Goal: Task Accomplishment & Management: Use online tool/utility

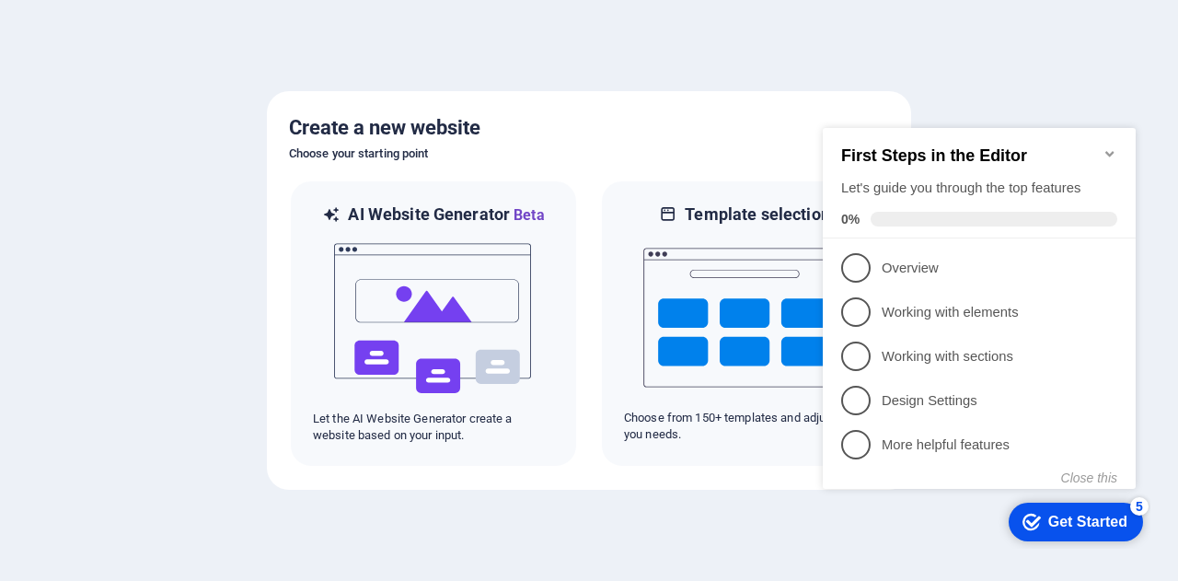
click at [1103, 146] on icon "Minimize checklist" at bounding box center [1110, 153] width 15 height 15
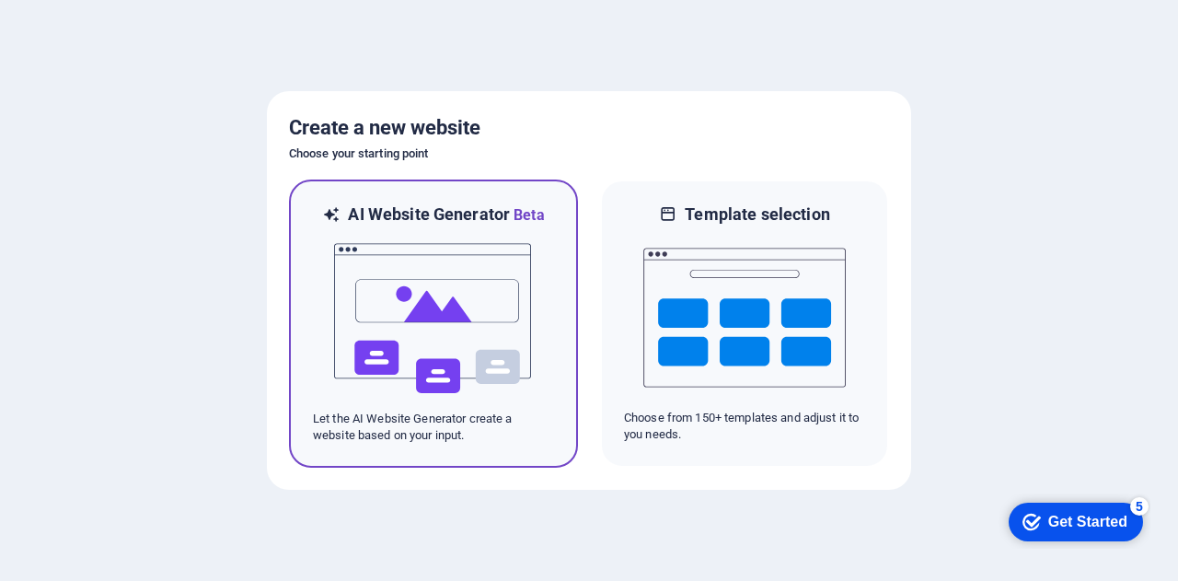
click at [460, 267] on img at bounding box center [433, 318] width 202 height 184
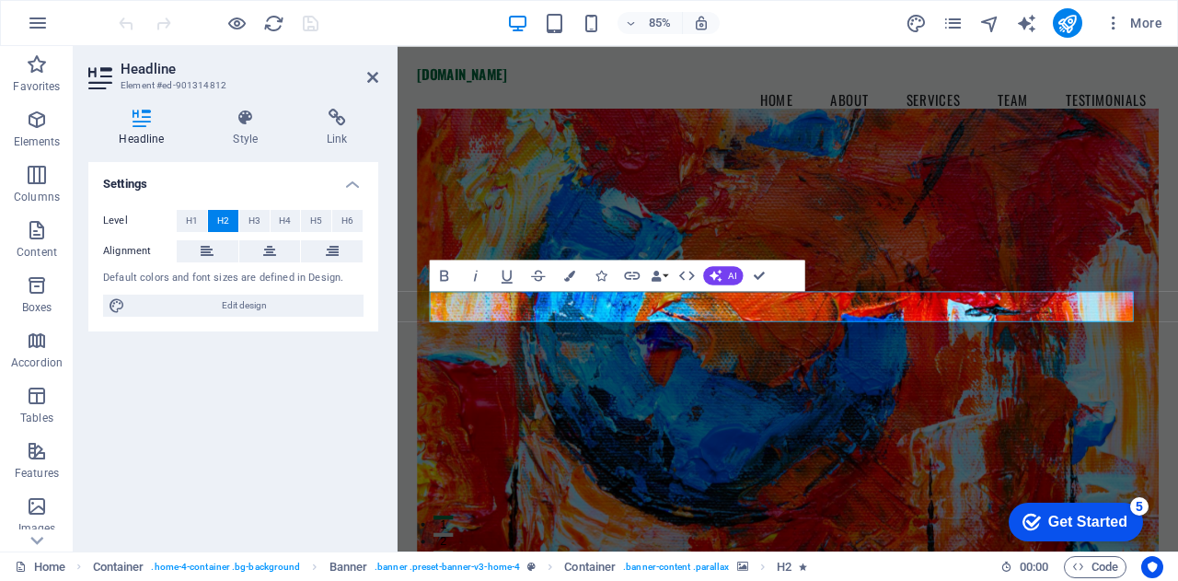
click at [894, 282] on figure at bounding box center [857, 390] width 873 height 541
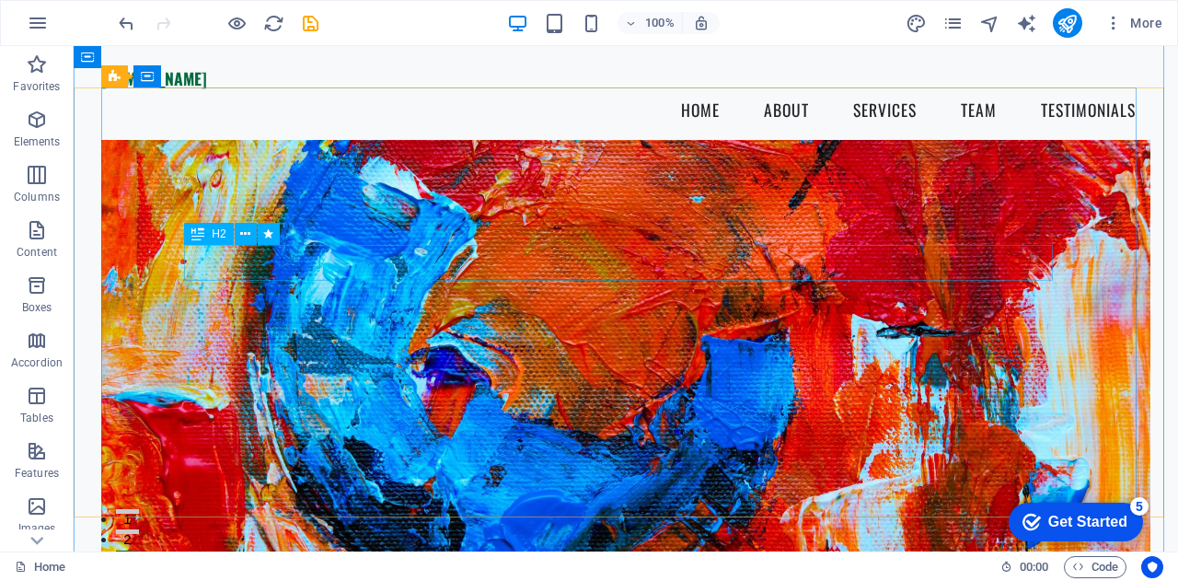
scroll to position [72, 0]
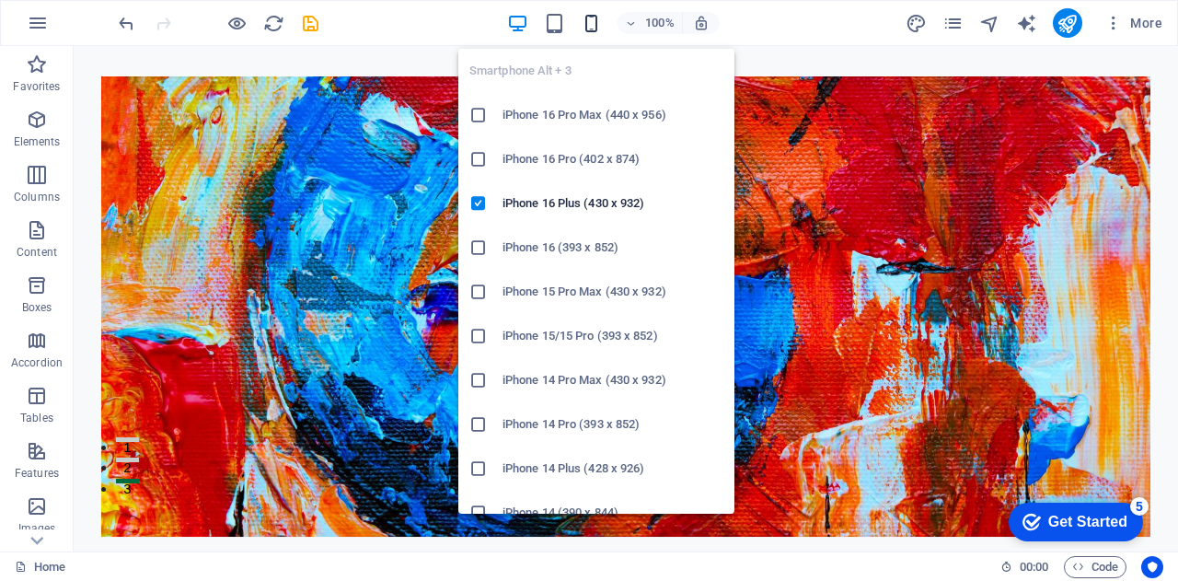
click at [593, 27] on icon "button" at bounding box center [591, 23] width 21 height 21
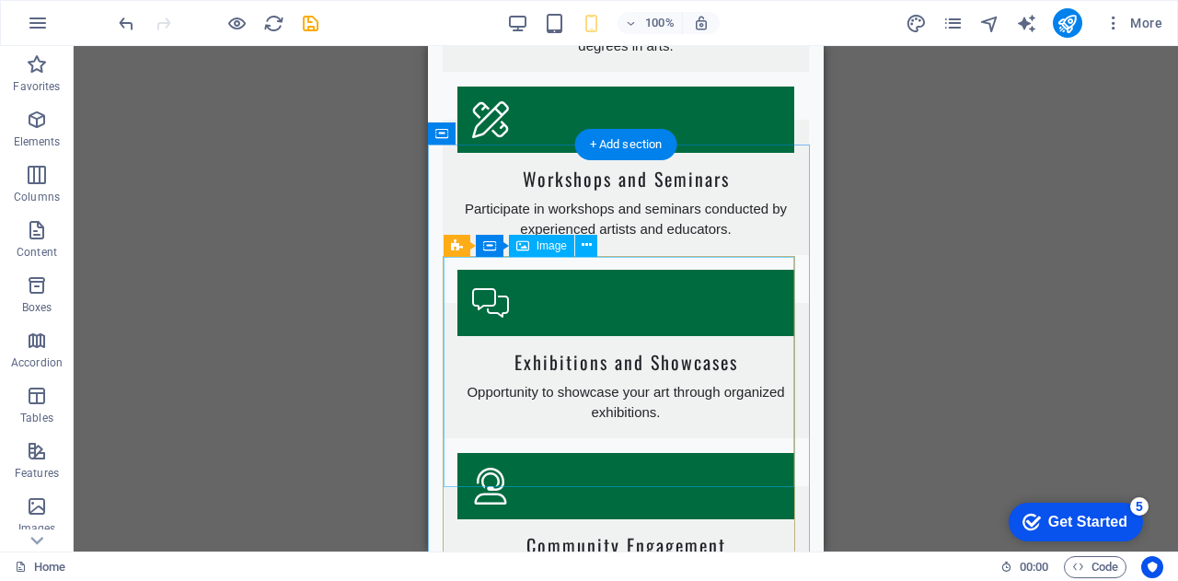
scroll to position [2505, 0]
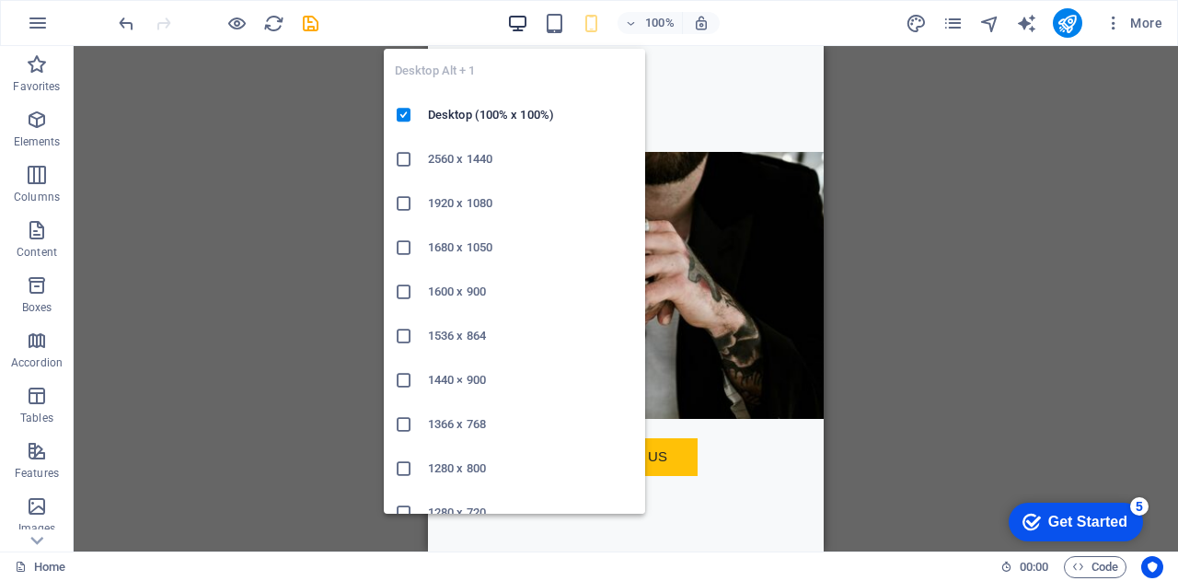
click at [517, 25] on icon "button" at bounding box center [517, 23] width 21 height 21
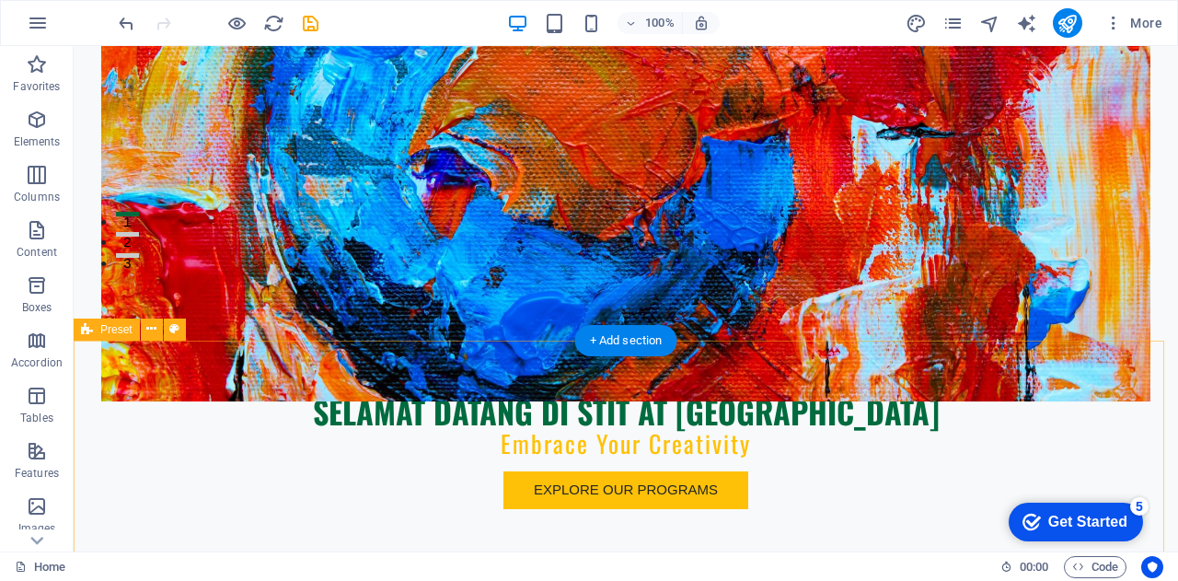
scroll to position [298, 0]
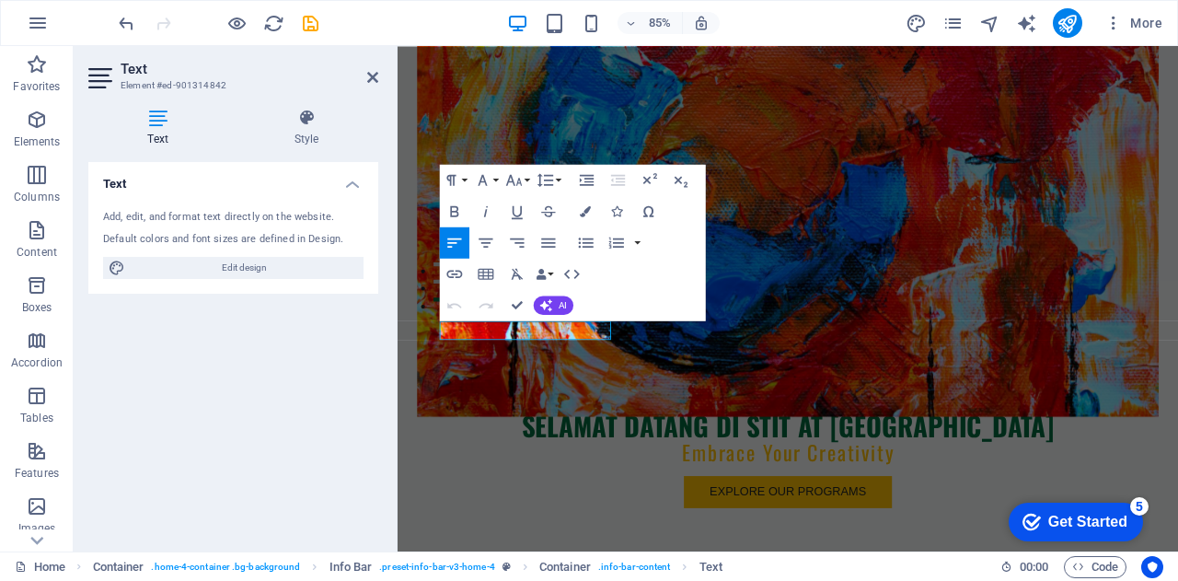
click at [283, 374] on div "Text Add, edit, and format text directly on the website. Default colors and fon…" at bounding box center [233, 349] width 290 height 375
click at [868, 294] on figure at bounding box center [857, 210] width 873 height 541
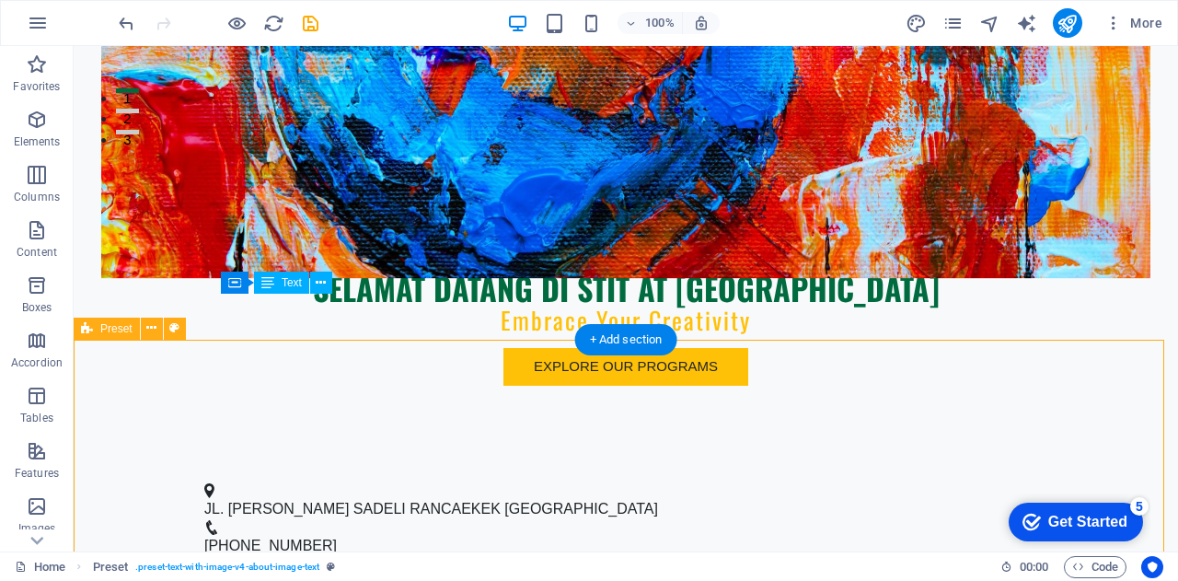
scroll to position [433, 0]
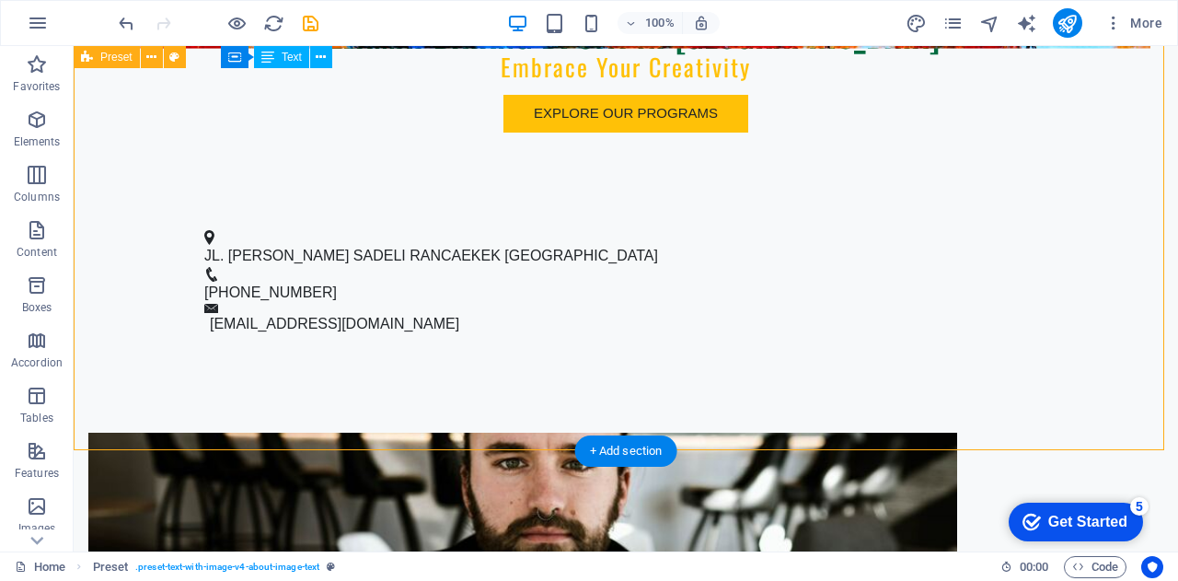
scroll to position [619, 0]
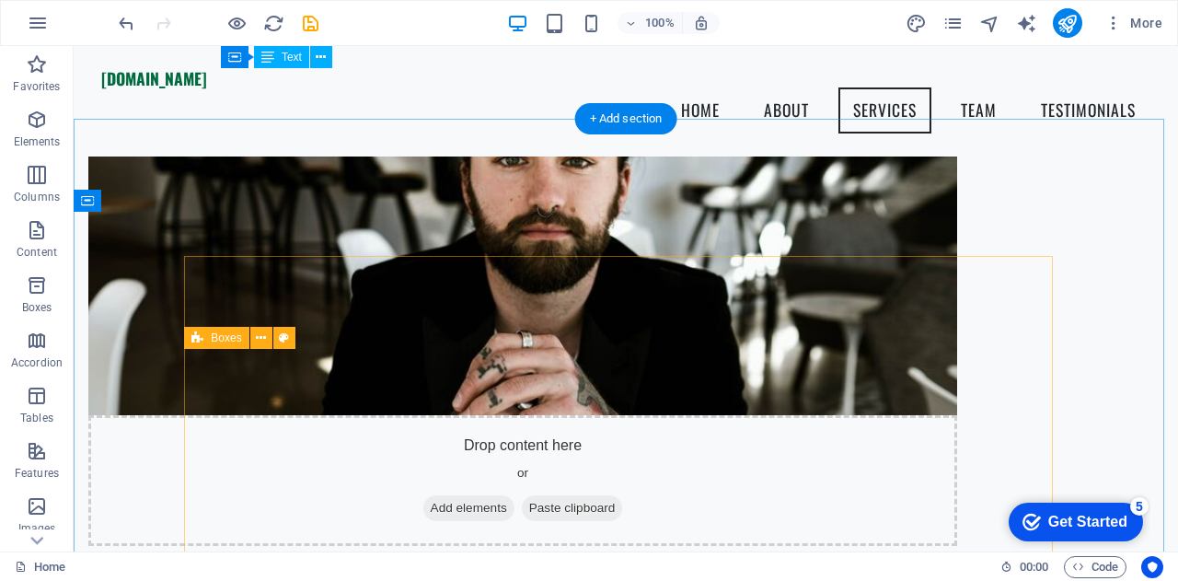
scroll to position [839, 0]
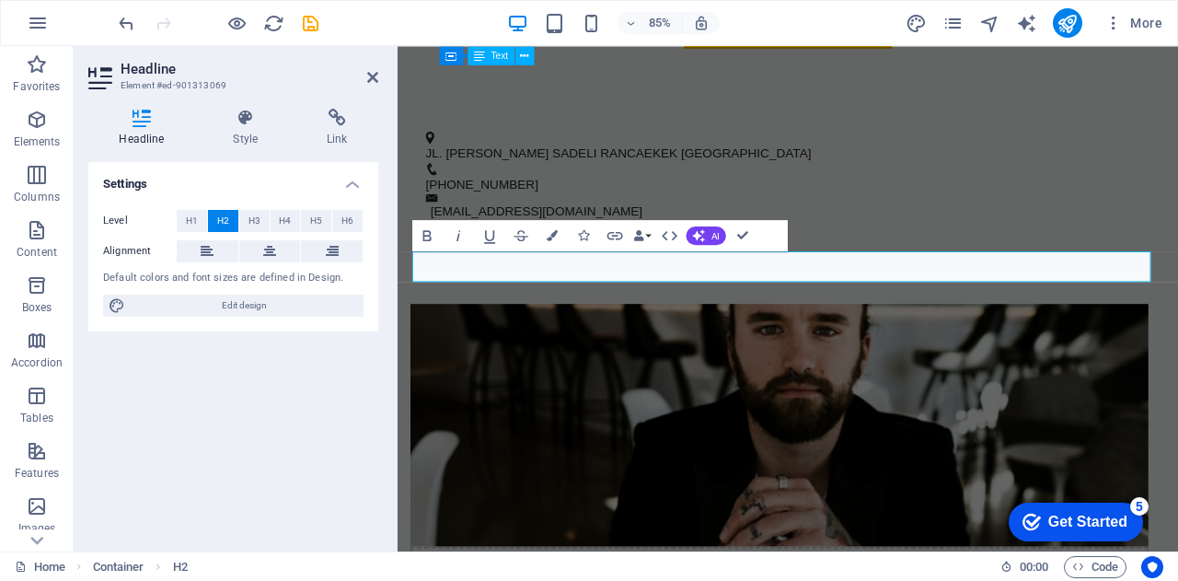
scroll to position [931, 0]
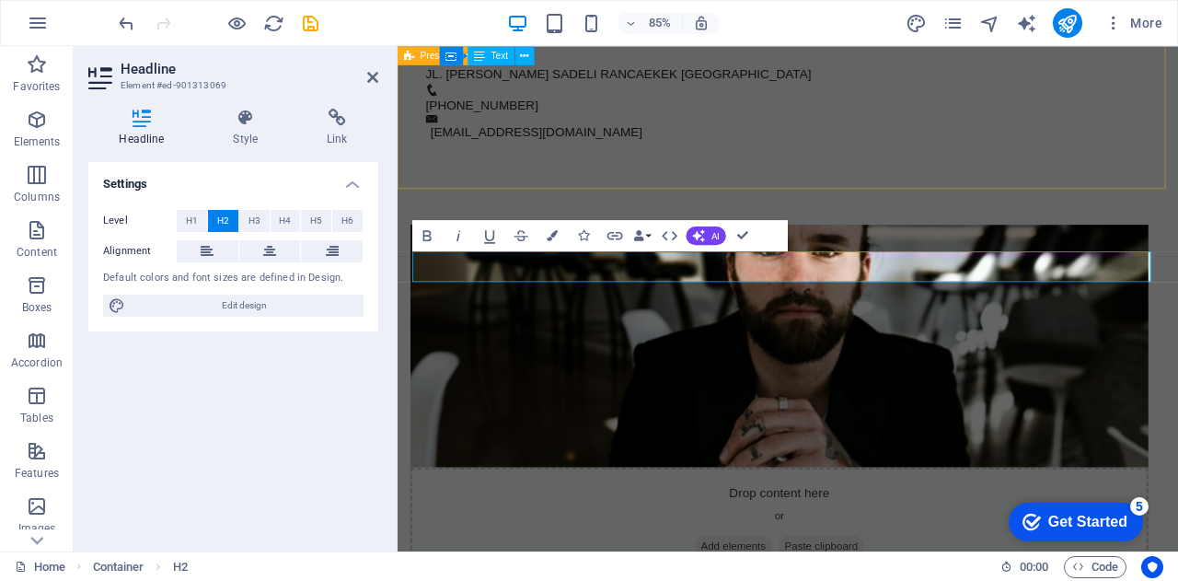
click at [1096, 183] on div "Drop content here or Add elements Paste clipboard VISI MISI KAMPUS [GEOGRAPHIC_…" at bounding box center [857, 583] width 919 height 802
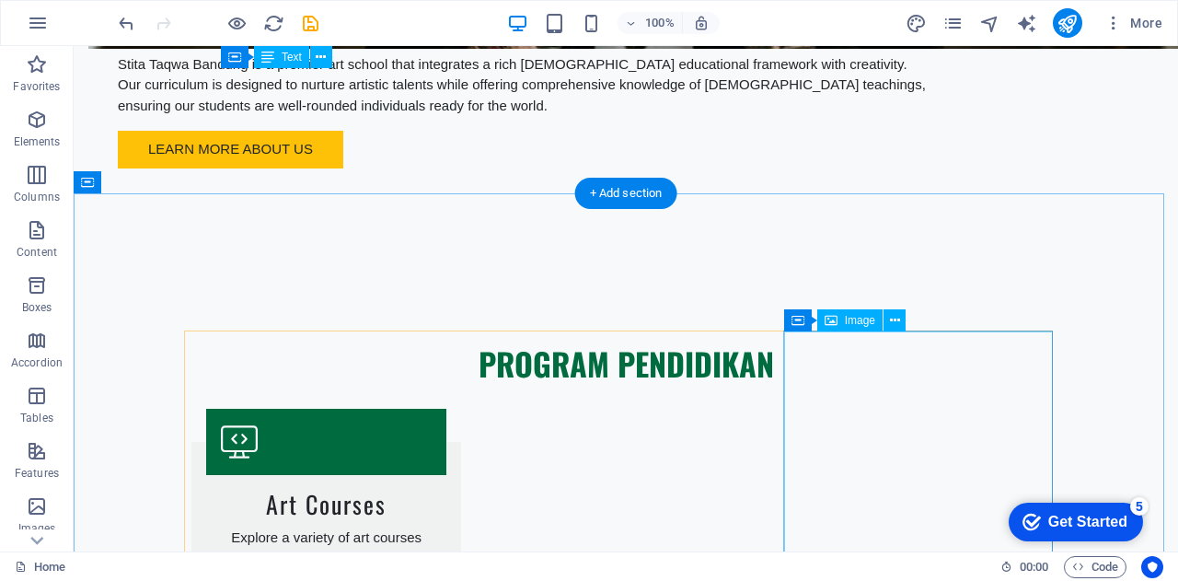
scroll to position [1566, 0]
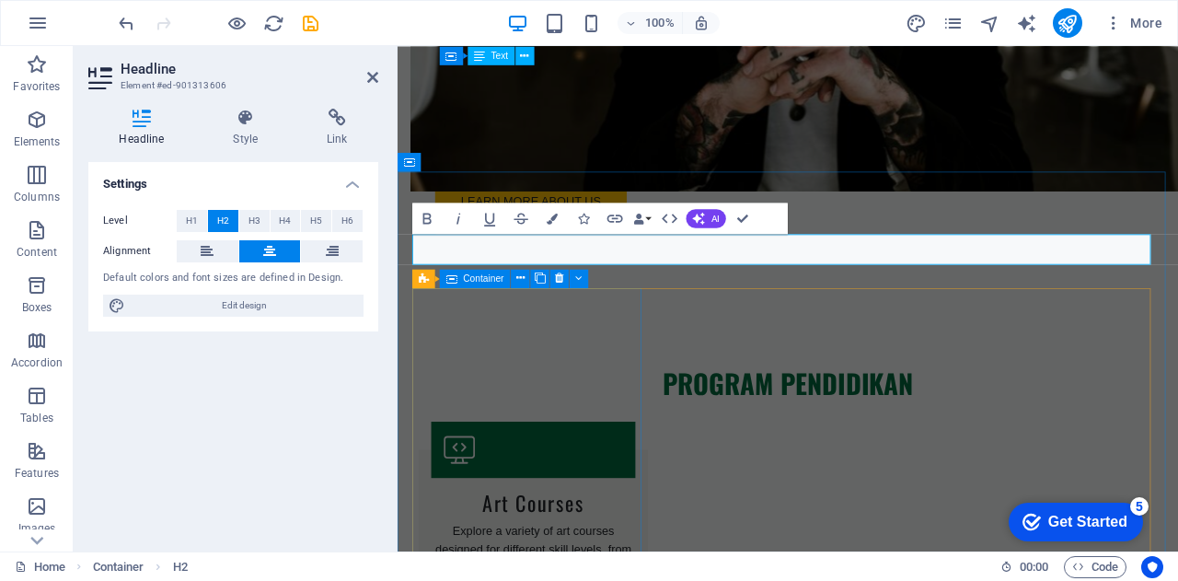
scroll to position [1642, 0]
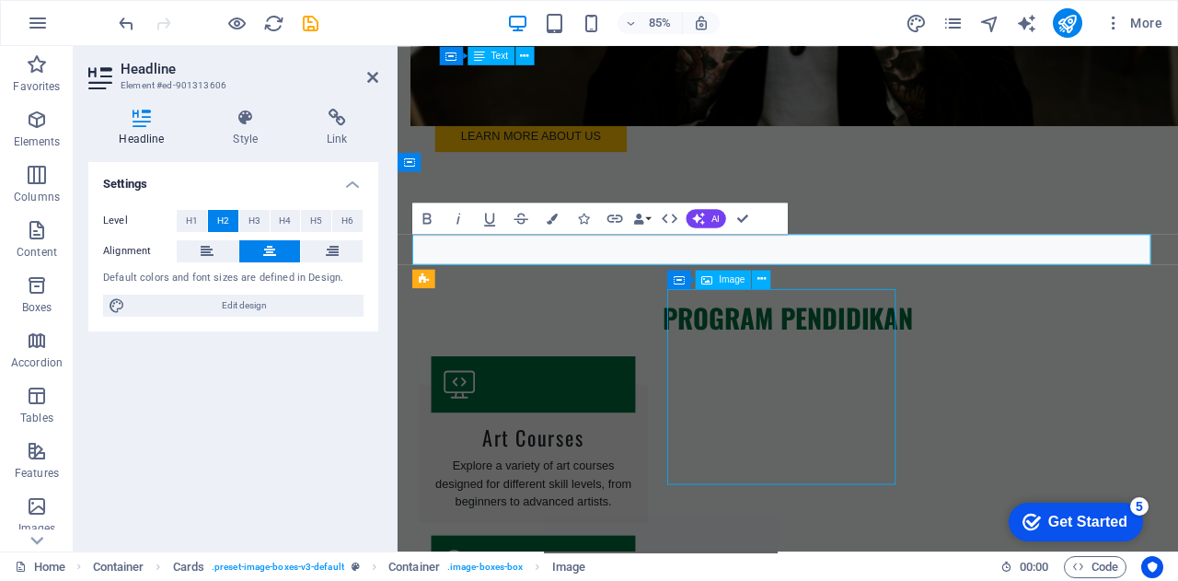
scroll to position [1566, 0]
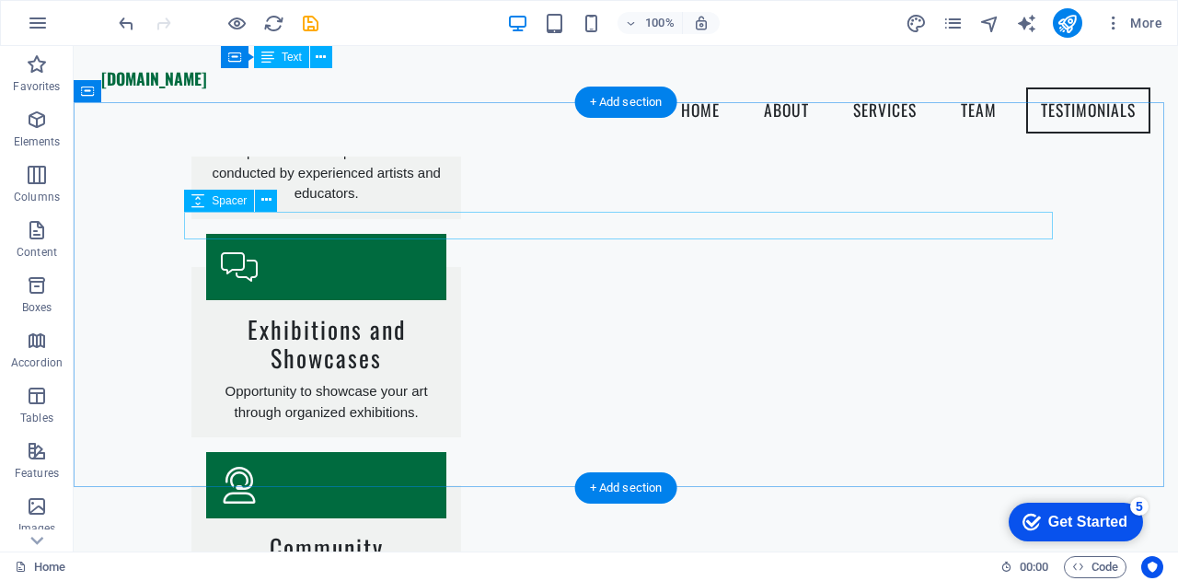
scroll to position [2482, 0]
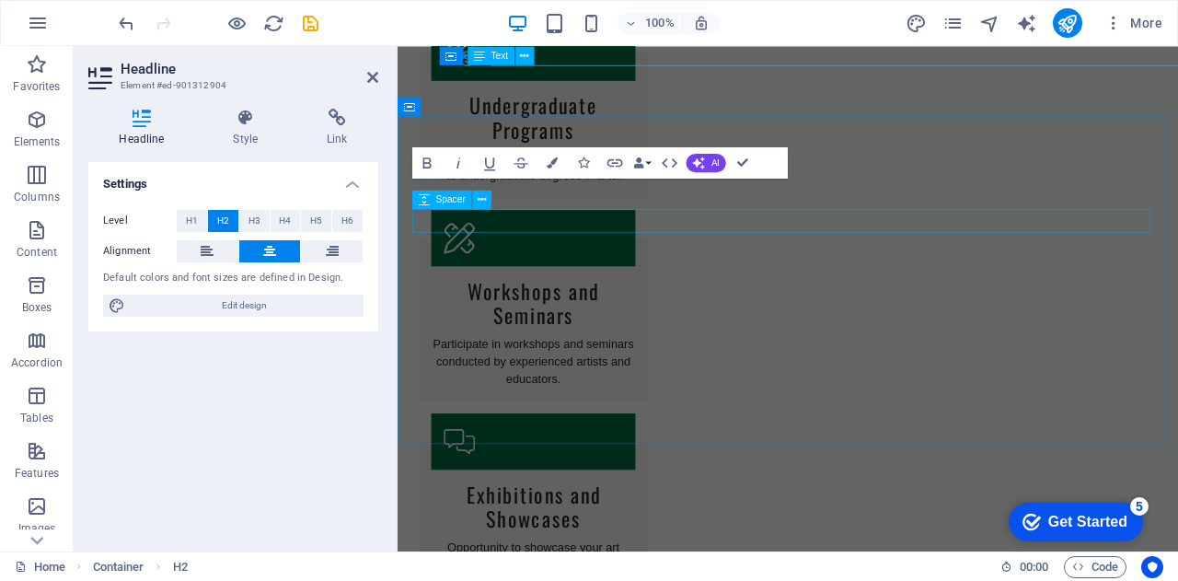
scroll to position [2651, 0]
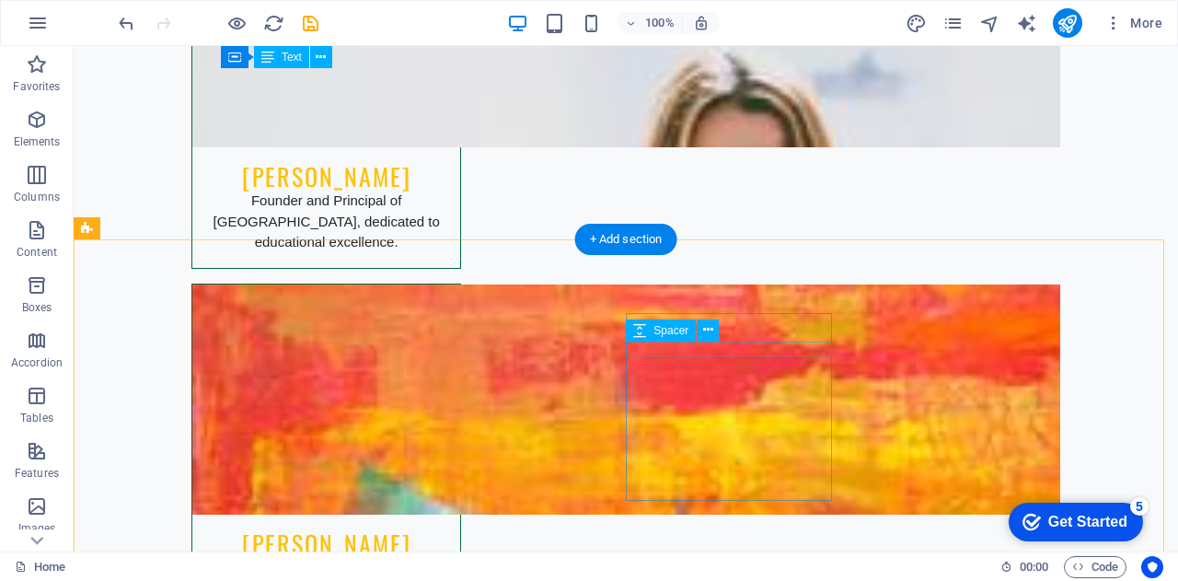
scroll to position [3584, 0]
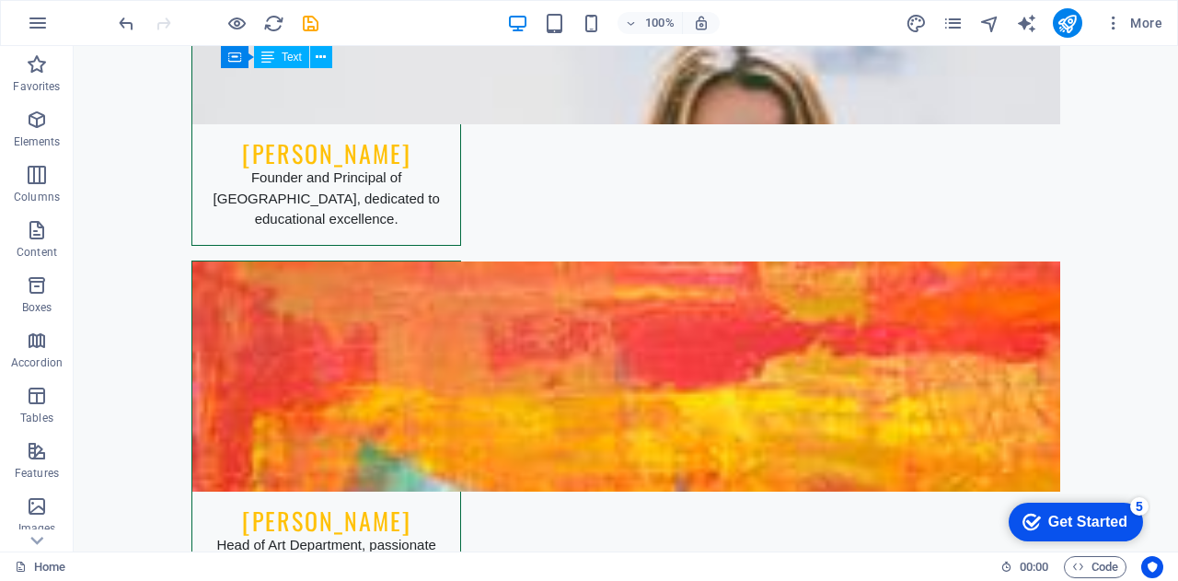
click at [1053, 531] on div "checkmark Get Started 5" at bounding box center [1076, 522] width 134 height 39
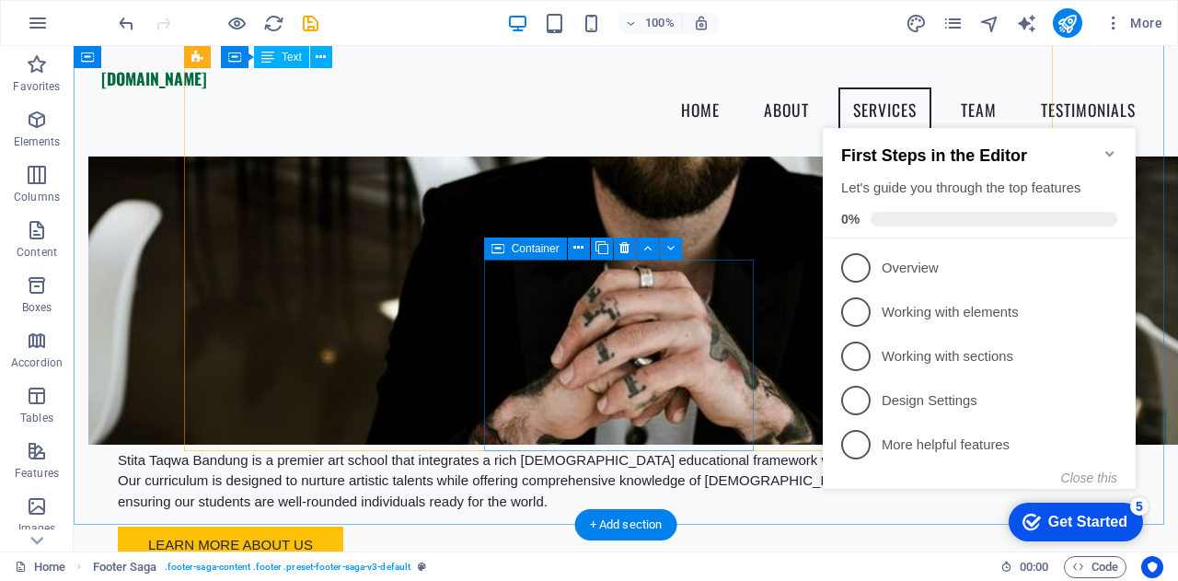
scroll to position [1128, 0]
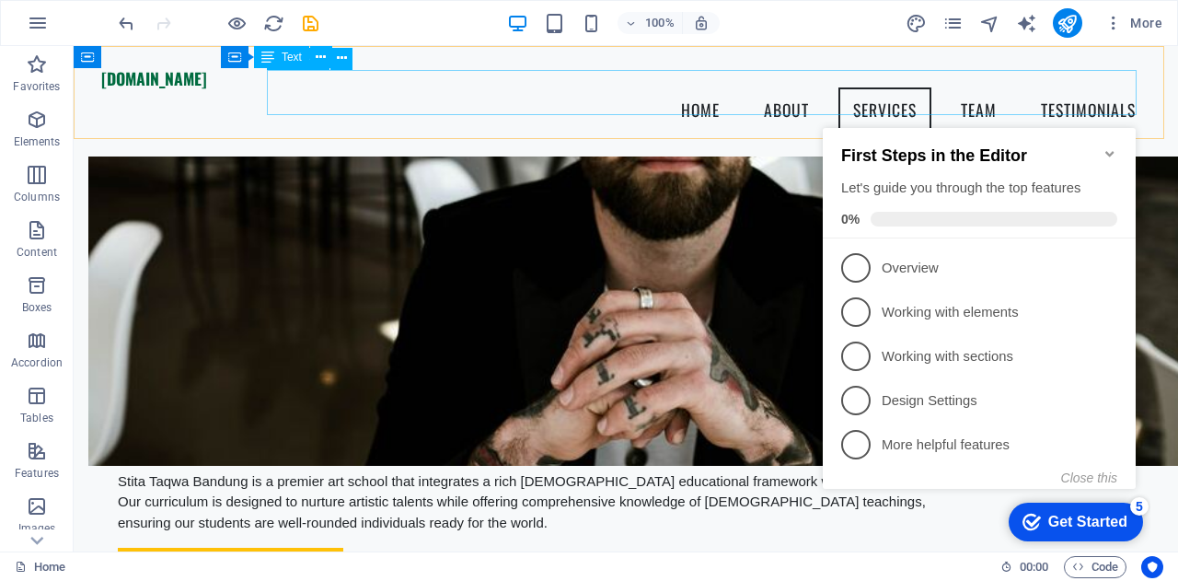
click at [675, 88] on nav "Home About Services Team Testimonials" at bounding box center [625, 110] width 1049 height 46
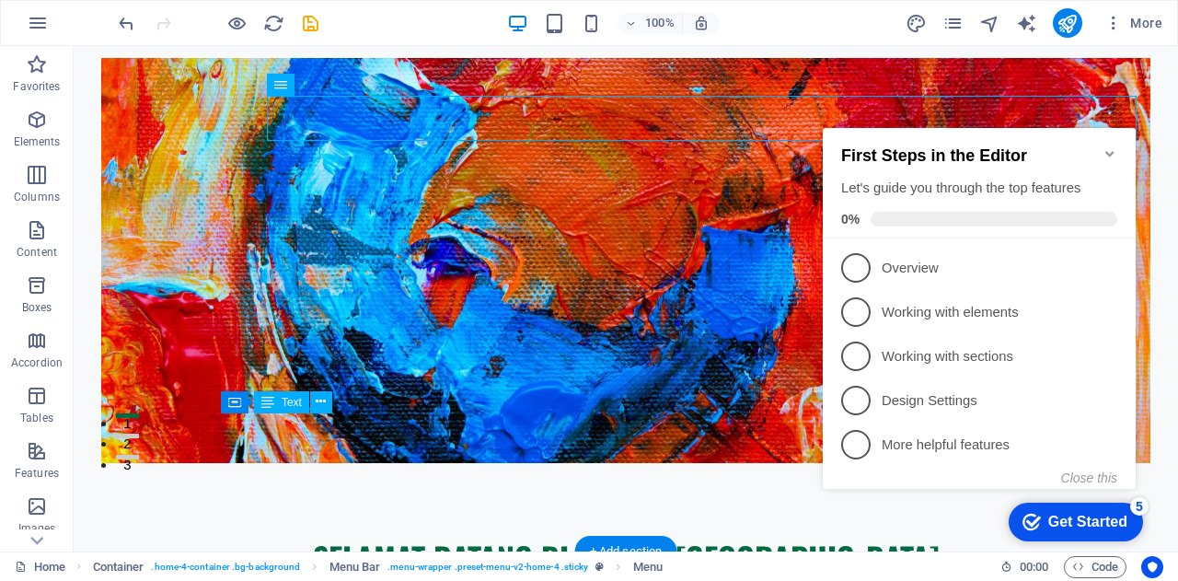
scroll to position [87, 0]
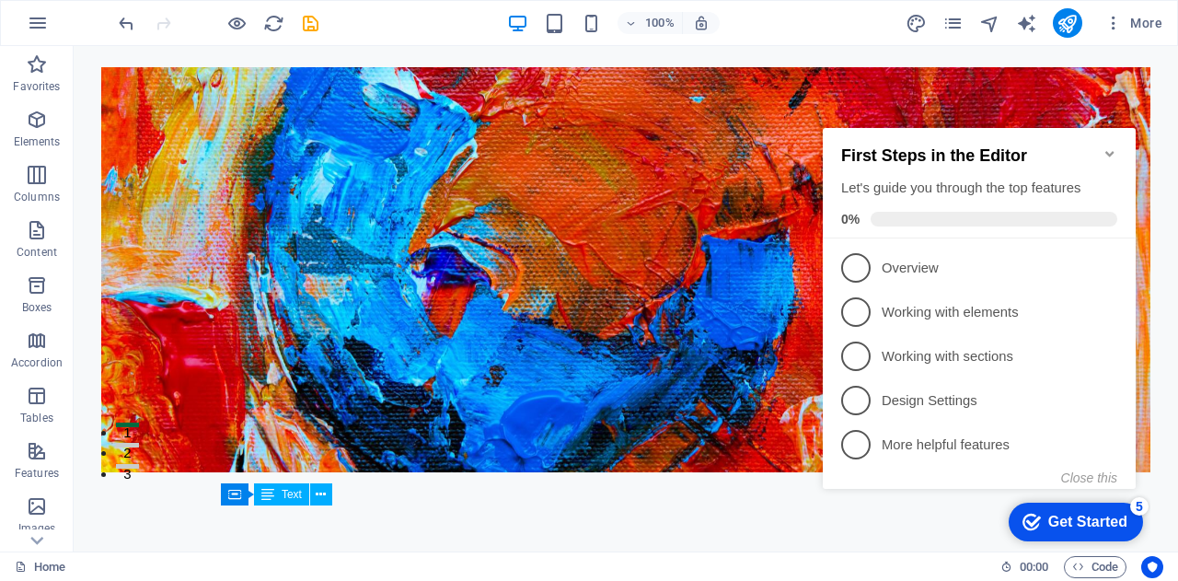
click at [1109, 146] on icon "Minimize checklist" at bounding box center [1110, 153] width 15 height 15
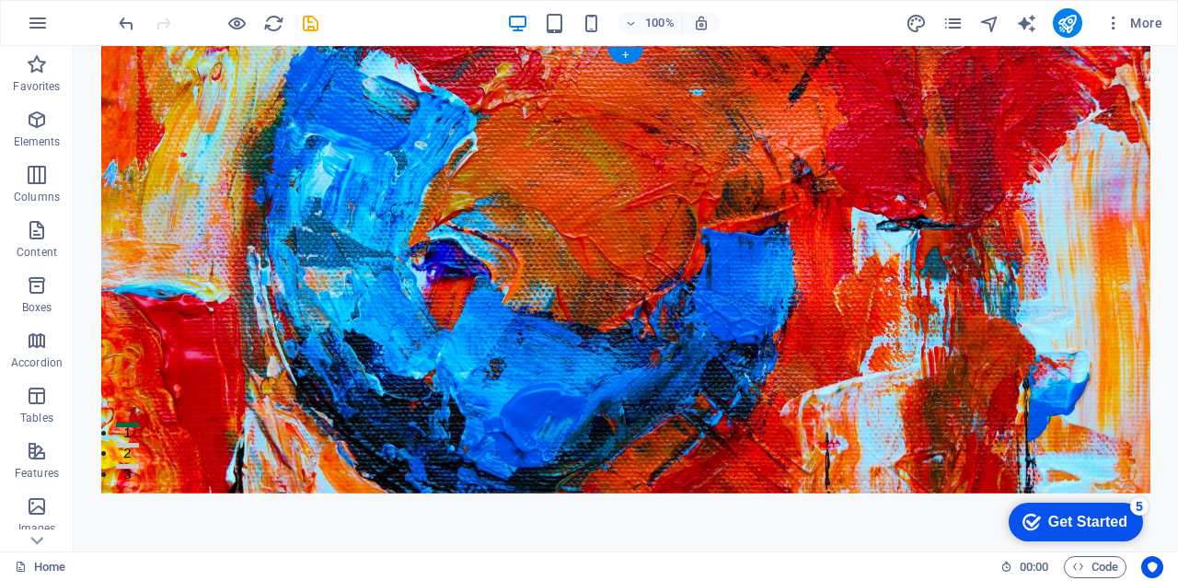
scroll to position [0, 0]
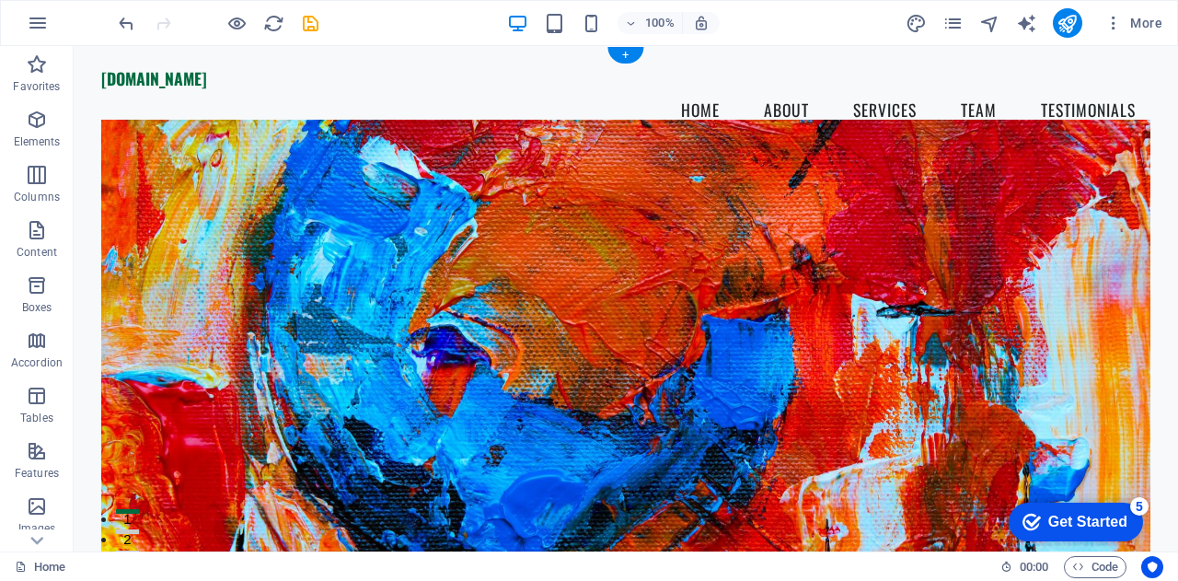
click at [489, 209] on figure at bounding box center [625, 350] width 1049 height 460
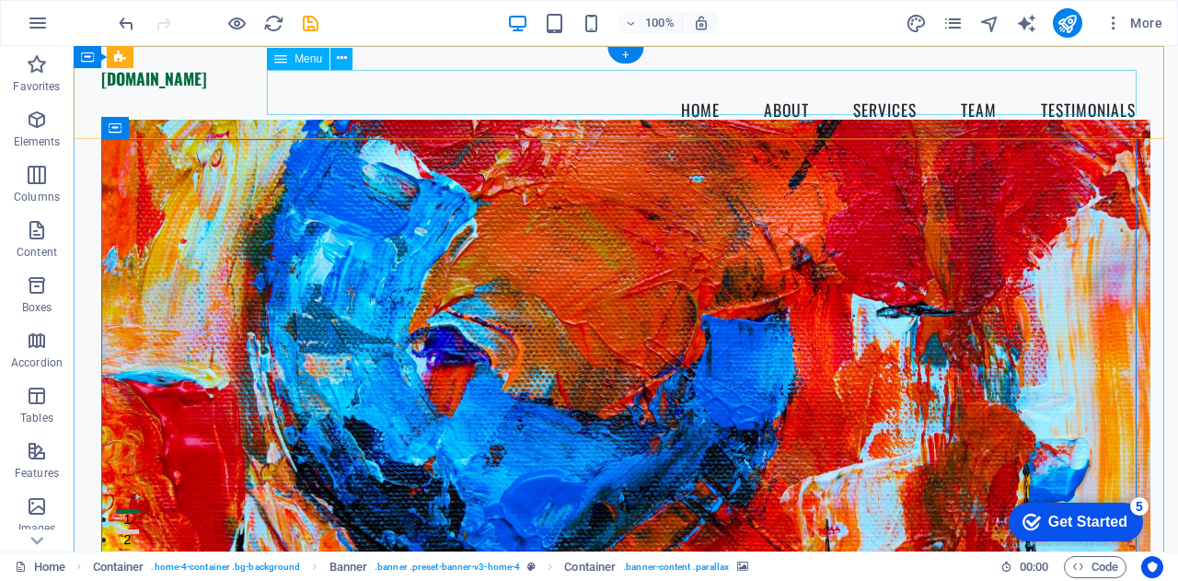
click at [1036, 95] on nav "Home About Services Team Testimonials" at bounding box center [625, 110] width 1049 height 46
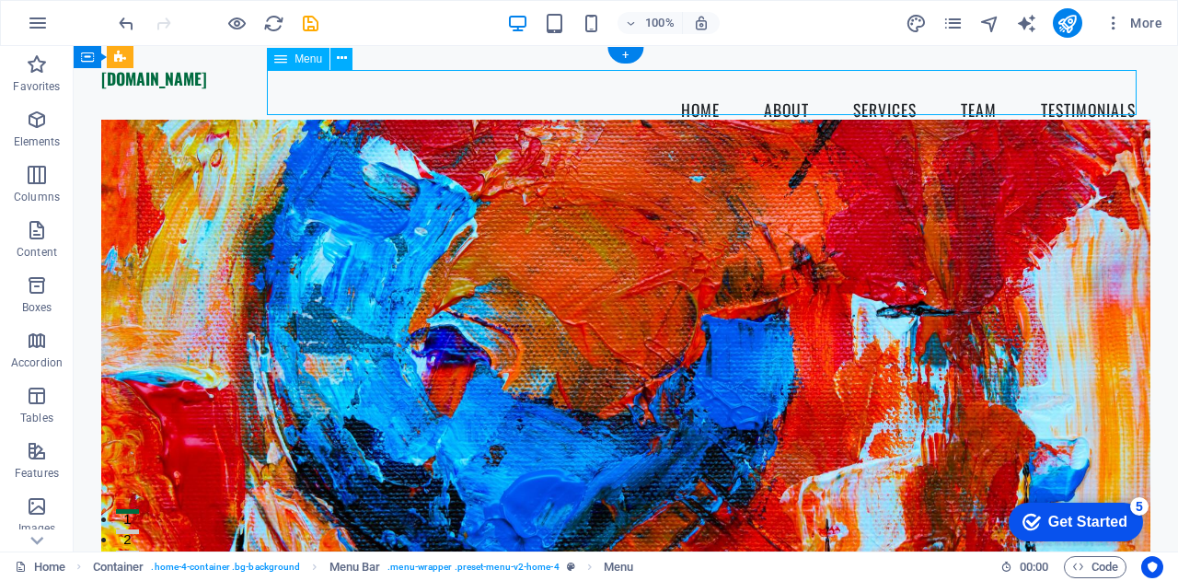
click at [1035, 95] on nav "Home About Services Team Testimonials" at bounding box center [625, 110] width 1049 height 46
select select
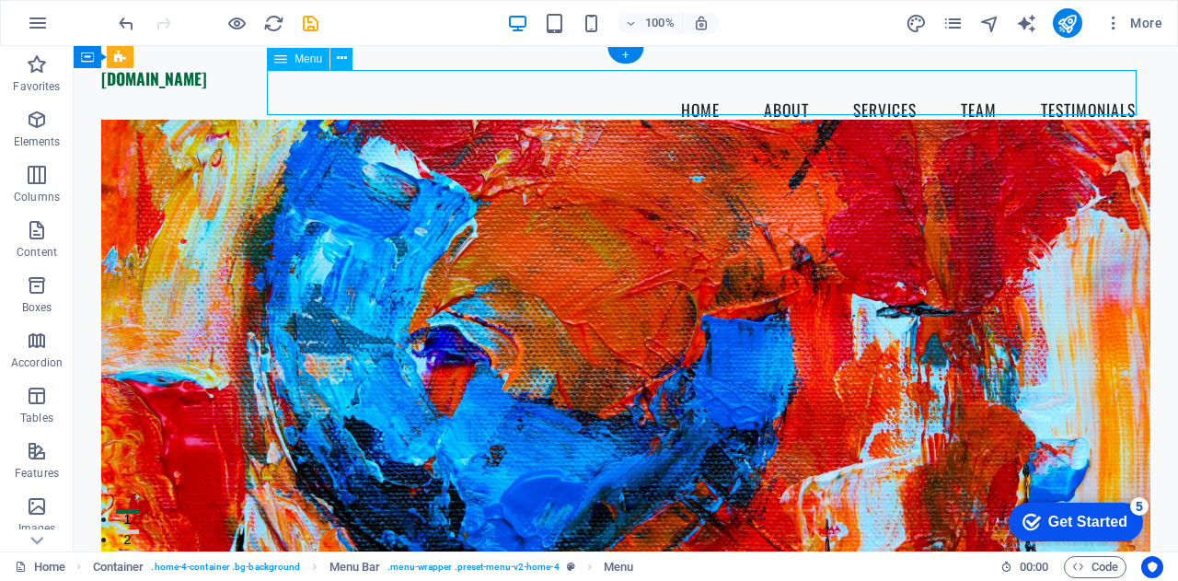
select select
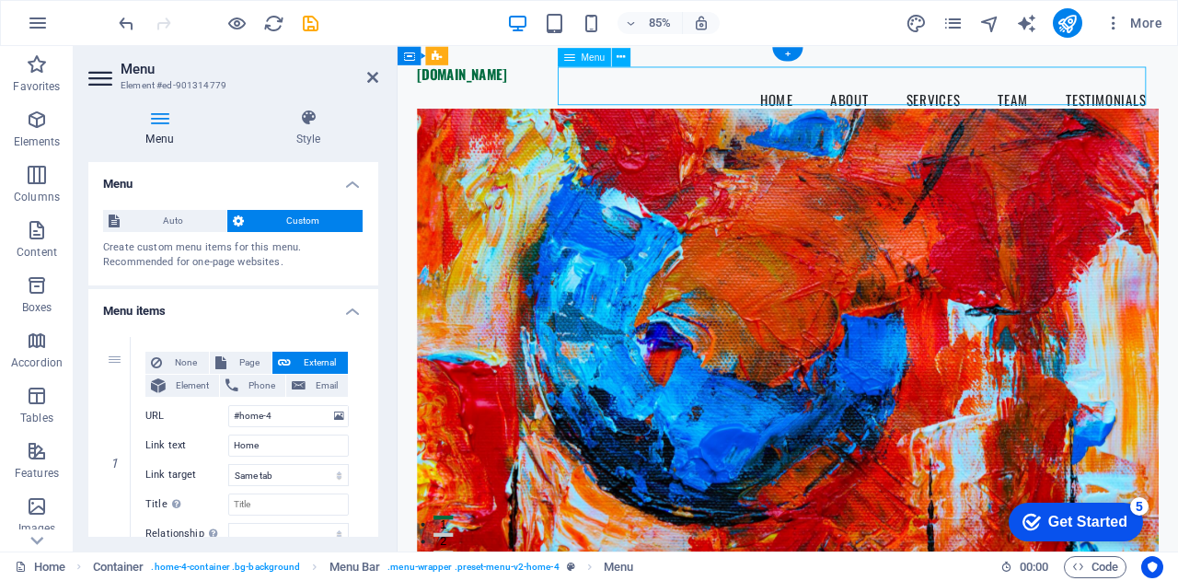
drag, startPoint x: 1133, startPoint y: 98, endPoint x: 1103, endPoint y: 90, distance: 31.3
click at [1103, 90] on nav "Home About Services Team Testimonials" at bounding box center [857, 110] width 873 height 46
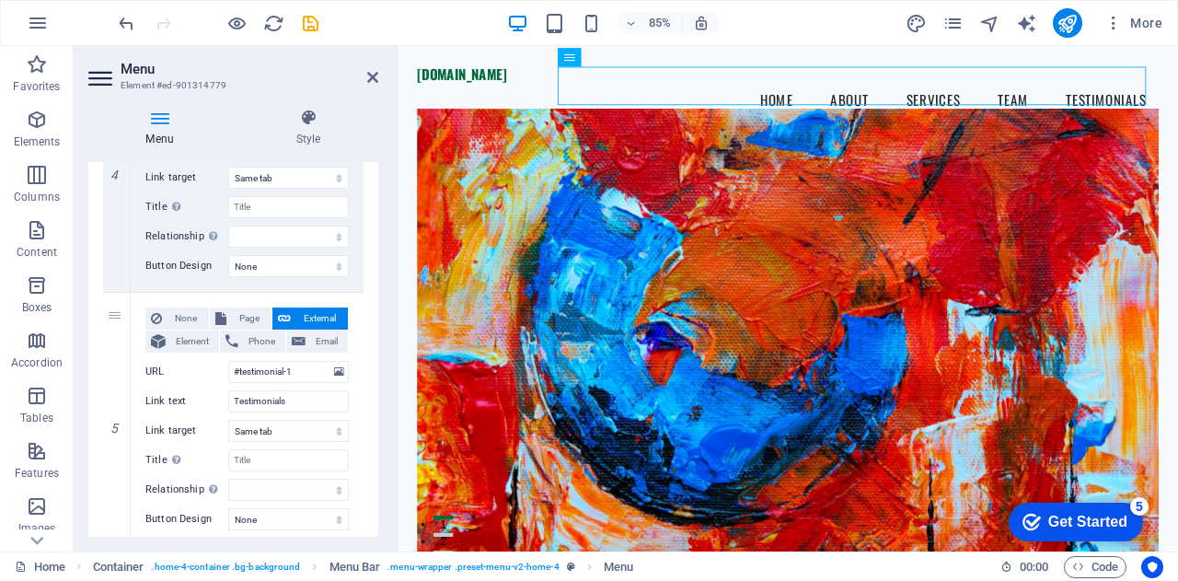
scroll to position [1115, 0]
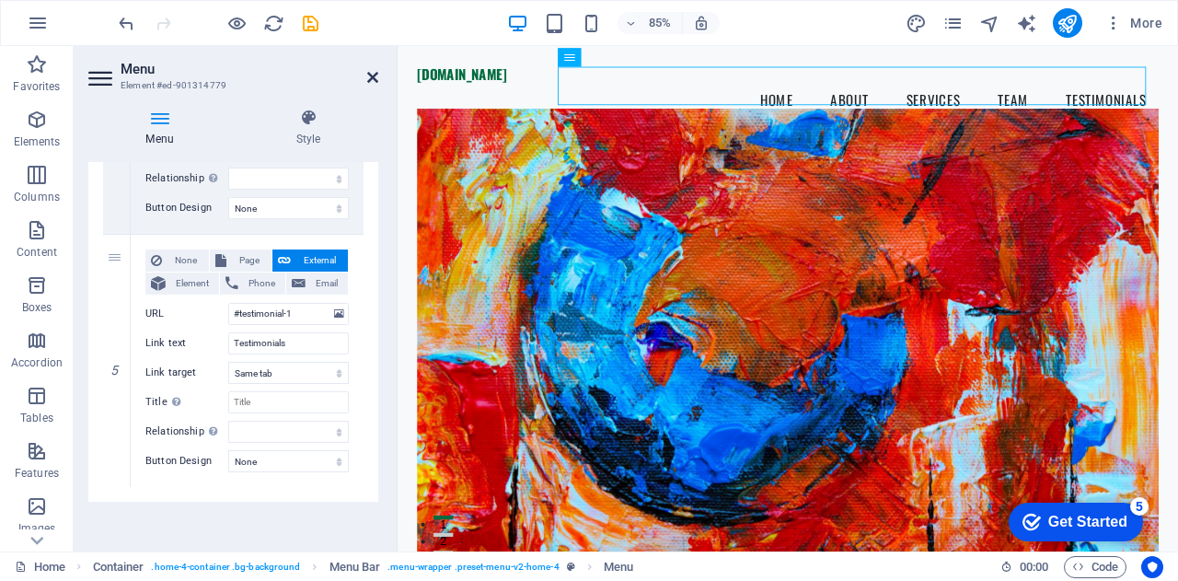
click at [373, 82] on icon at bounding box center [372, 77] width 11 height 15
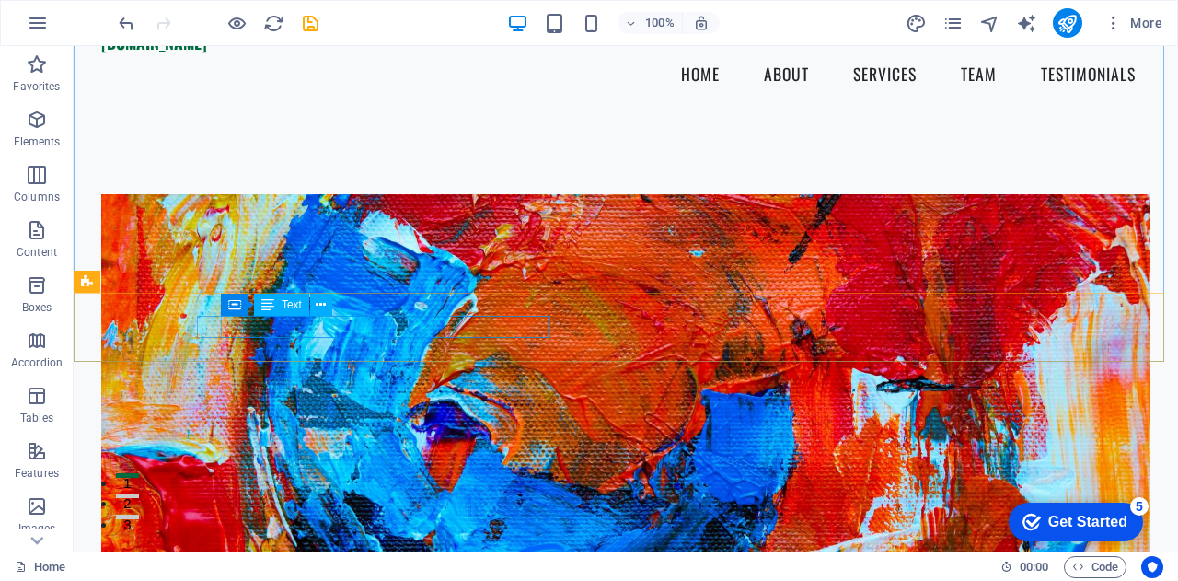
scroll to position [0, 0]
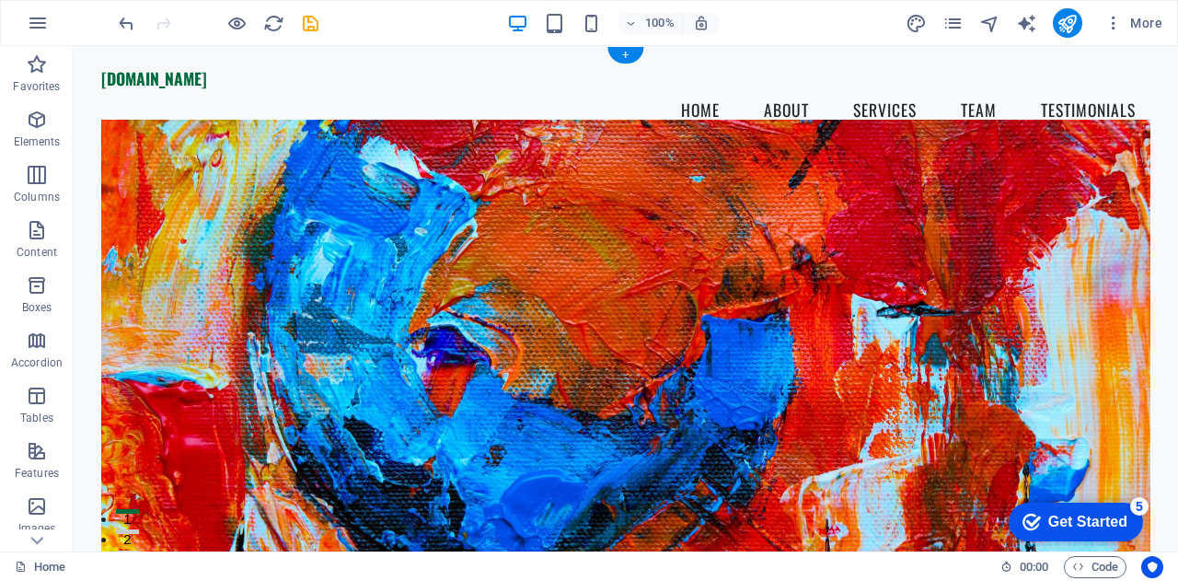
click at [249, 179] on figure at bounding box center [625, 350] width 1049 height 460
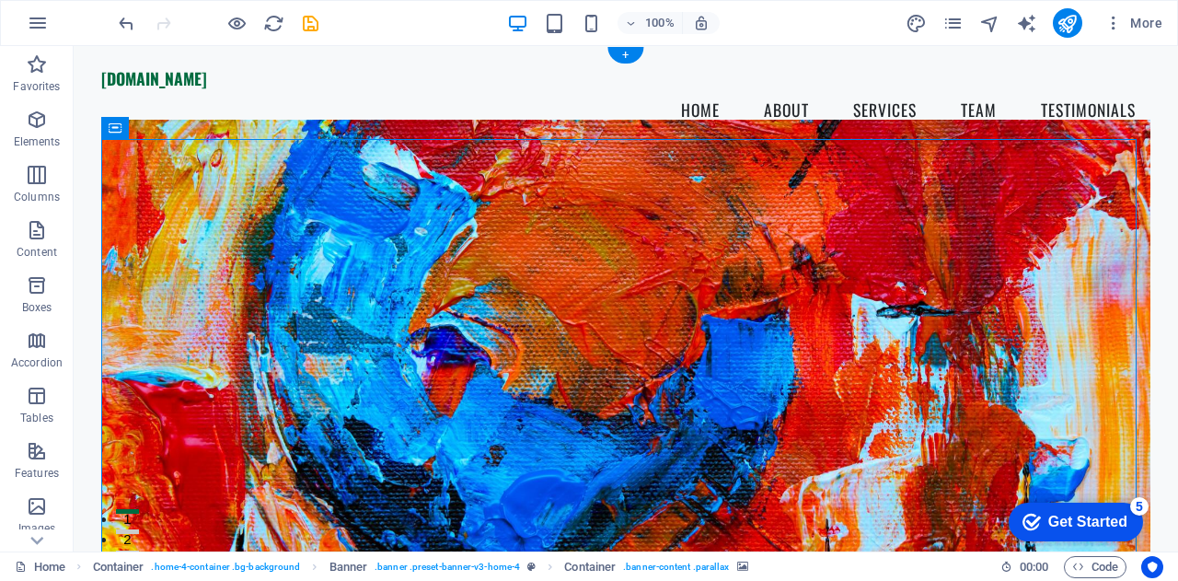
drag, startPoint x: 123, startPoint y: 150, endPoint x: 197, endPoint y: 193, distance: 85.4
click at [197, 193] on figure at bounding box center [625, 350] width 1049 height 460
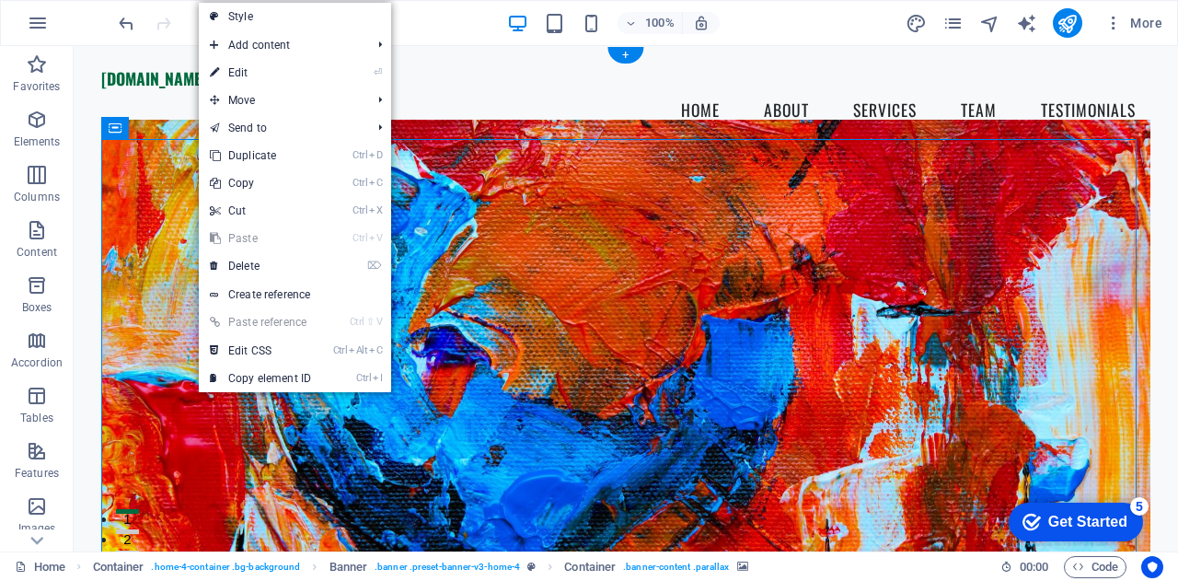
click at [168, 223] on figure at bounding box center [625, 350] width 1049 height 460
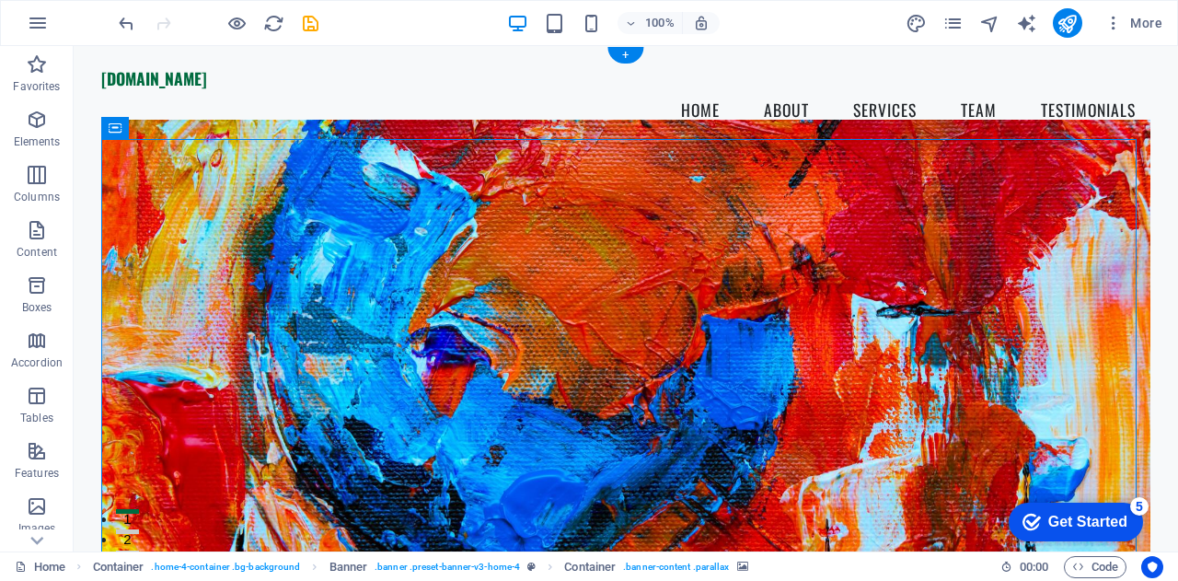
click at [168, 223] on figure at bounding box center [625, 350] width 1049 height 460
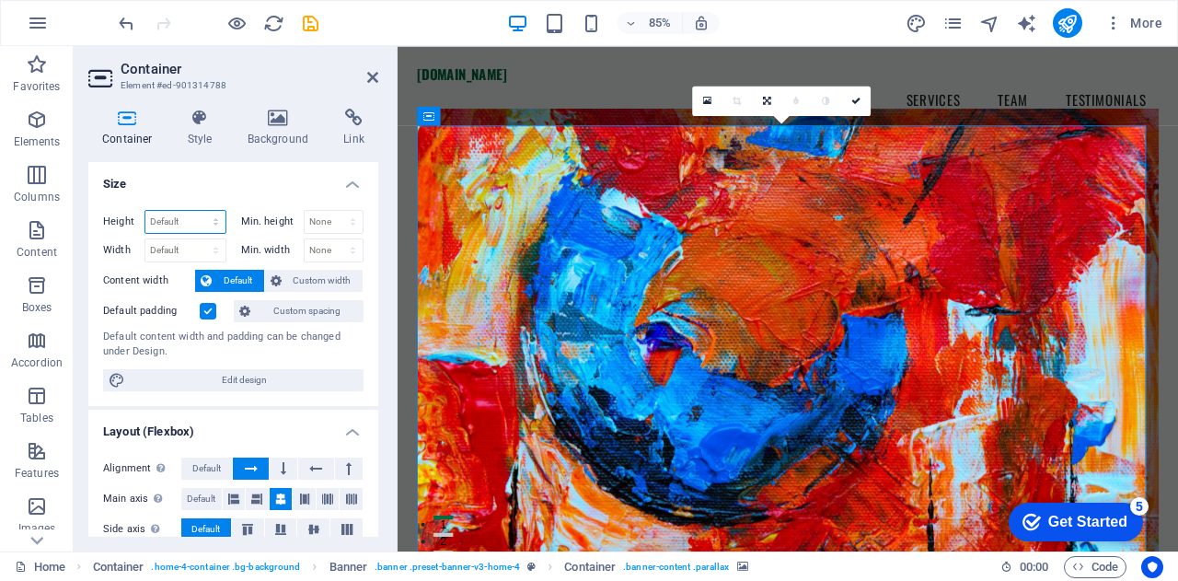
drag, startPoint x: 95, startPoint y: 177, endPoint x: 168, endPoint y: 223, distance: 86.8
click at [168, 223] on select "Default px rem % vh vw" at bounding box center [185, 222] width 80 height 22
click at [530, 210] on figure at bounding box center [857, 390] width 873 height 541
click at [260, 114] on icon at bounding box center [278, 118] width 89 height 18
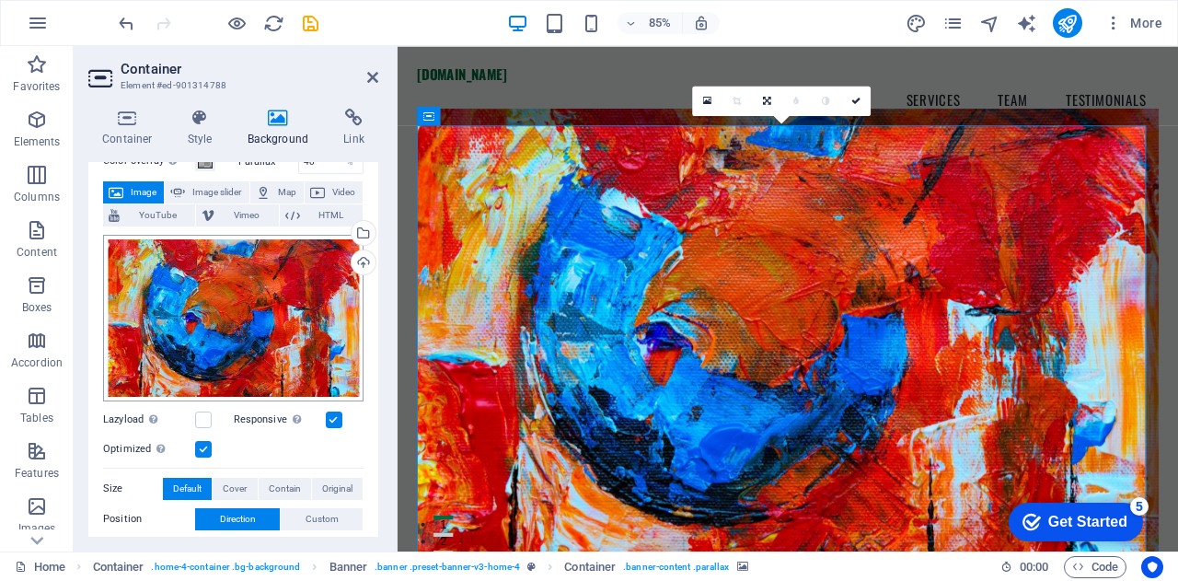
scroll to position [99, 0]
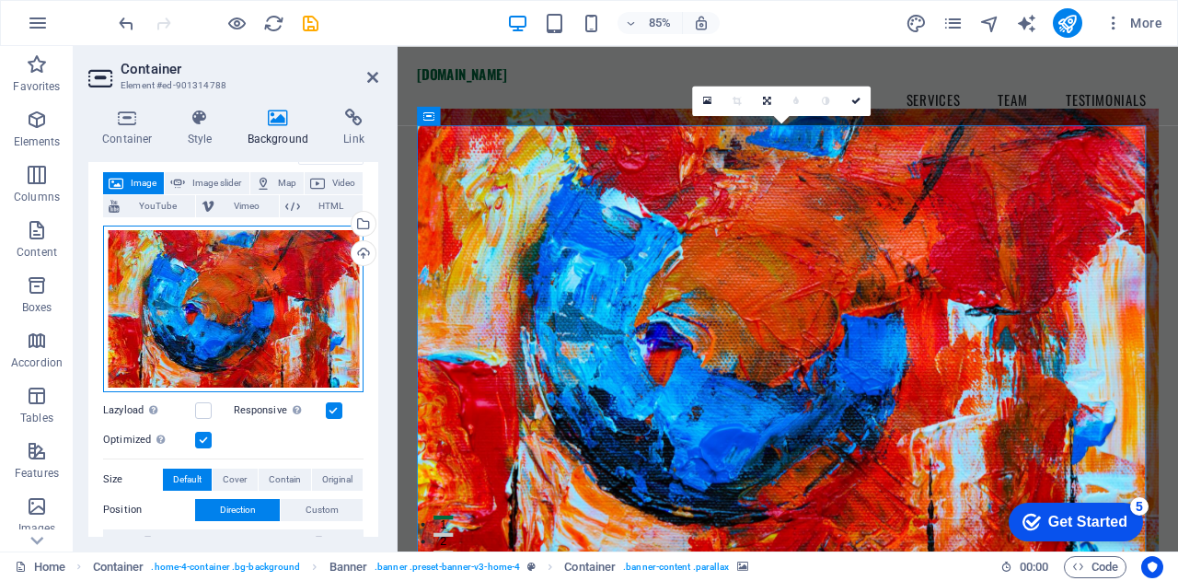
click at [186, 285] on div "Drag files here, click to choose files or select files from Files or our free s…" at bounding box center [233, 309] width 260 height 167
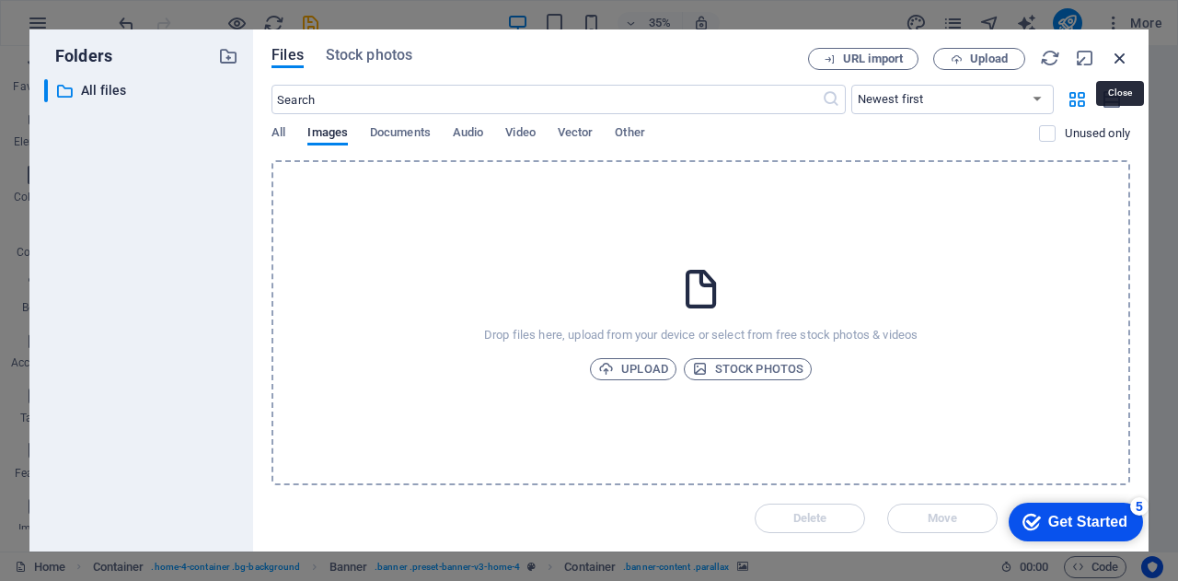
click at [1124, 54] on icon "button" at bounding box center [1120, 58] width 20 height 20
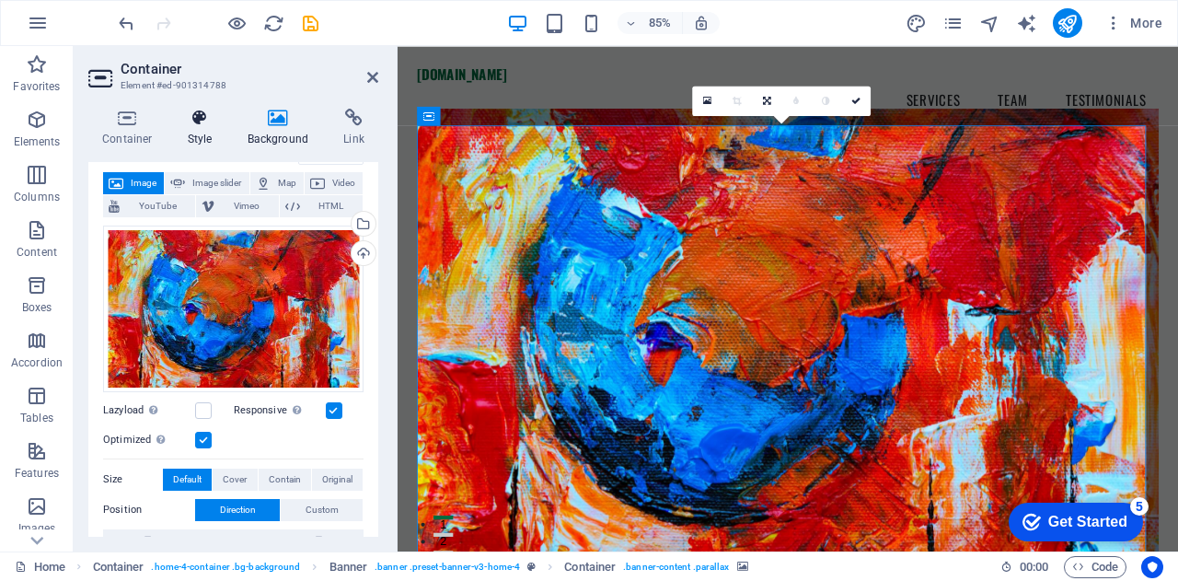
click at [191, 128] on h4 "Style" at bounding box center [204, 128] width 60 height 39
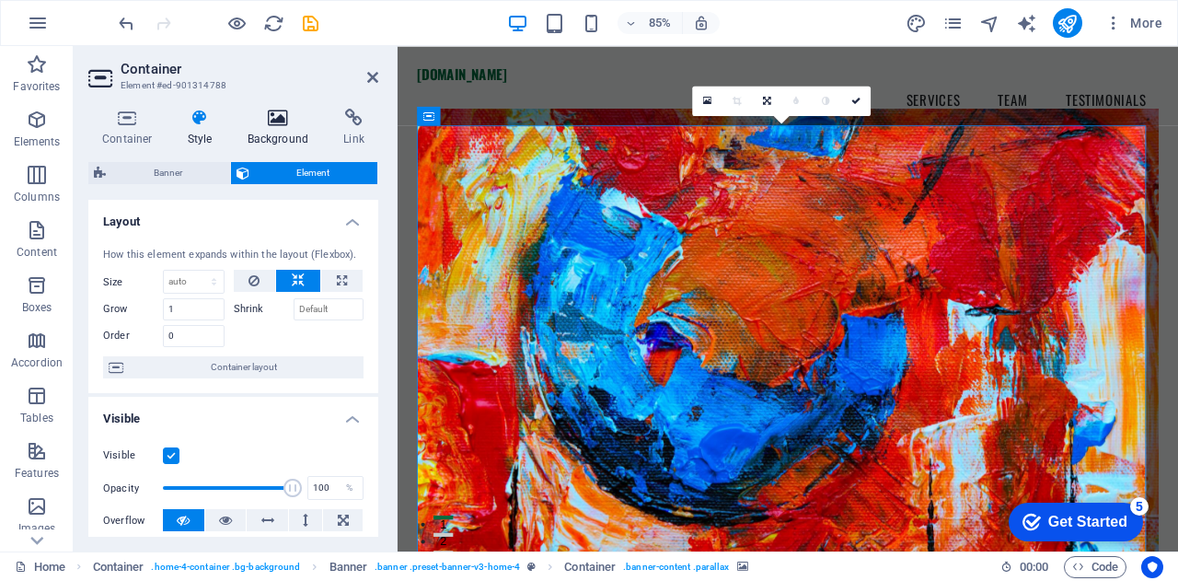
click at [290, 131] on h4 "Background" at bounding box center [282, 128] width 97 height 39
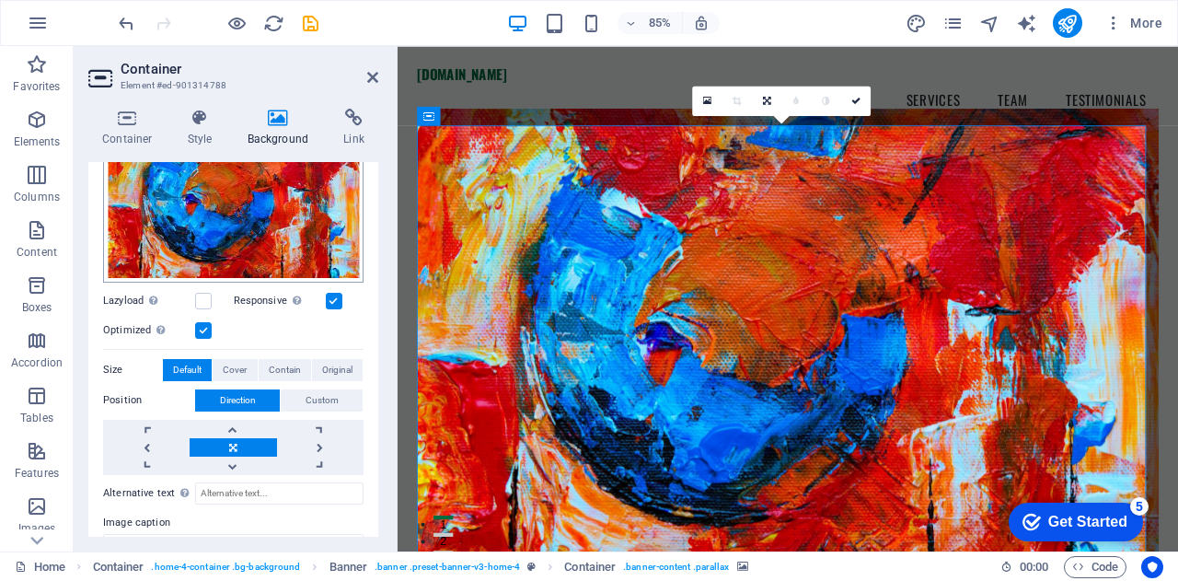
scroll to position [320, 0]
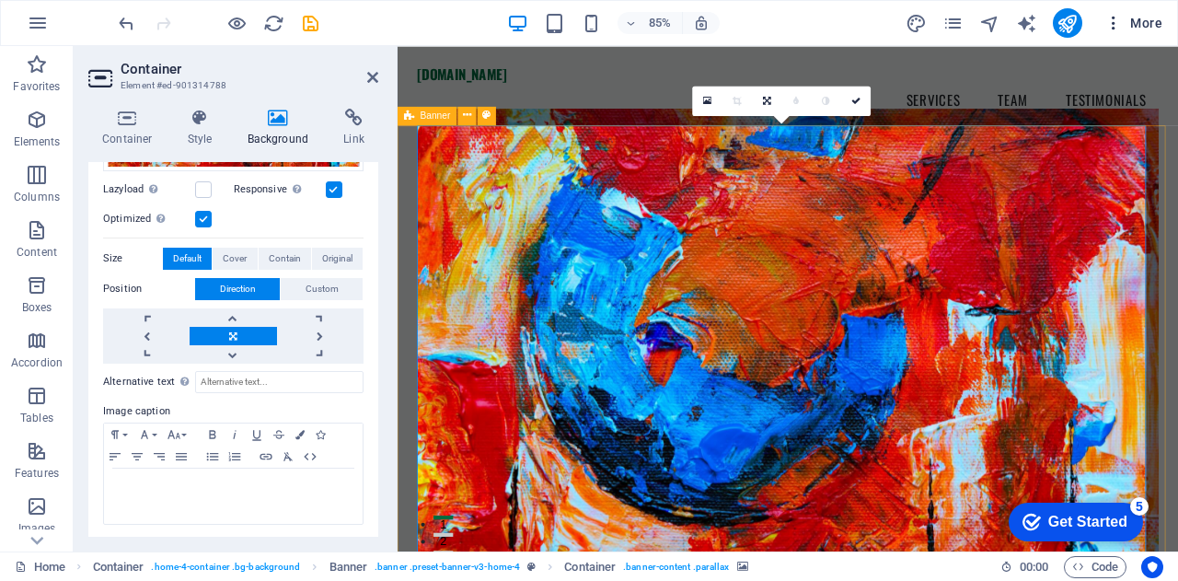
click at [1149, 29] on span "More" at bounding box center [1134, 23] width 58 height 18
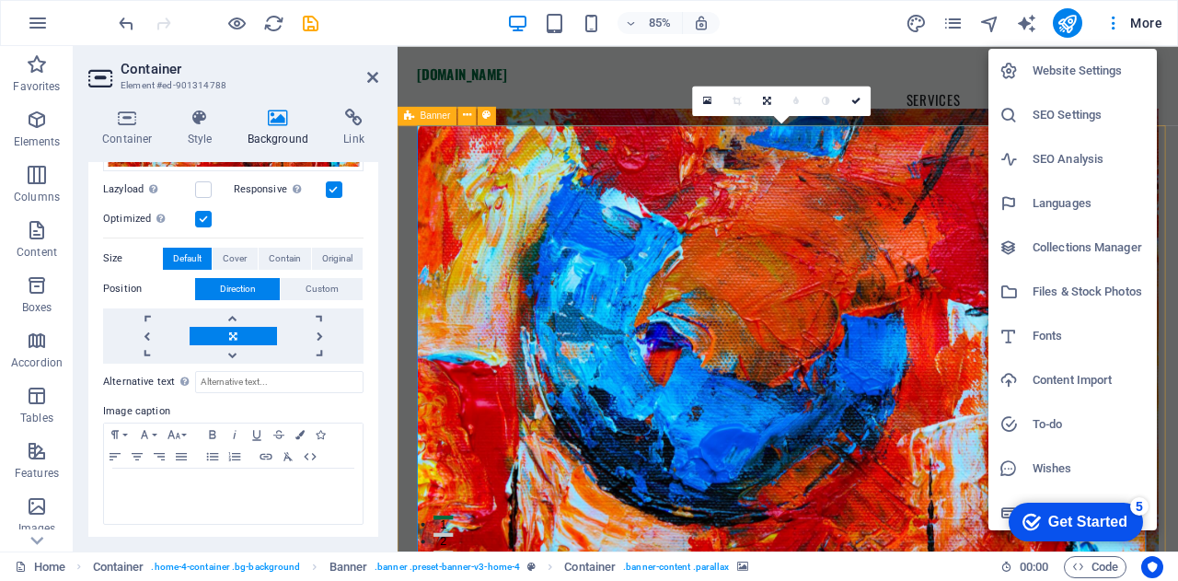
scroll to position [4, 0]
click at [858, 105] on div at bounding box center [589, 290] width 1178 height 581
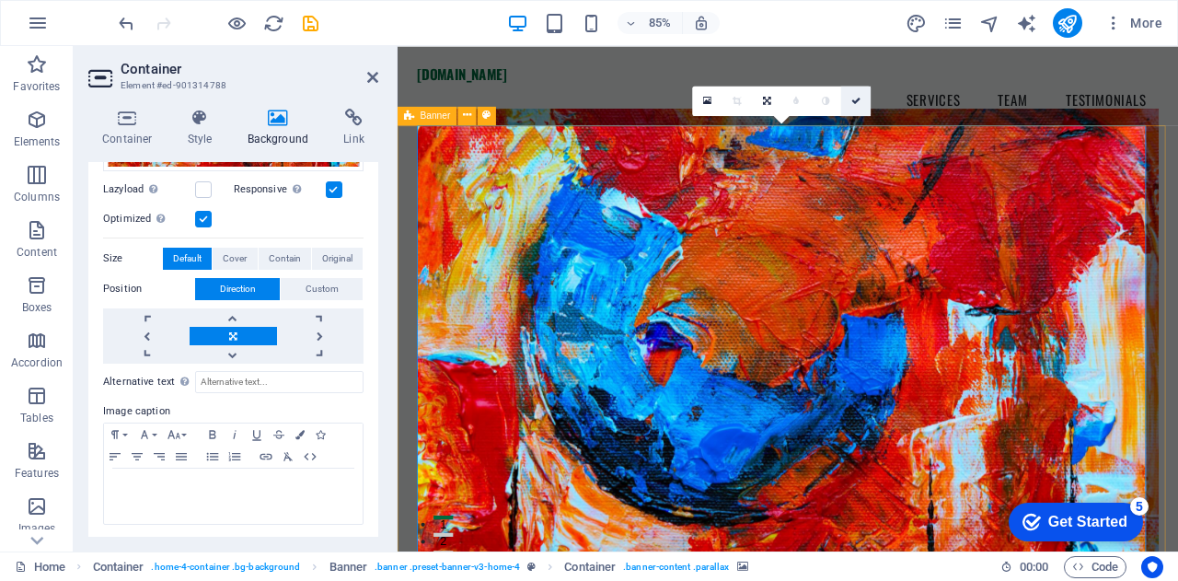
click at [856, 102] on icon at bounding box center [855, 100] width 9 height 9
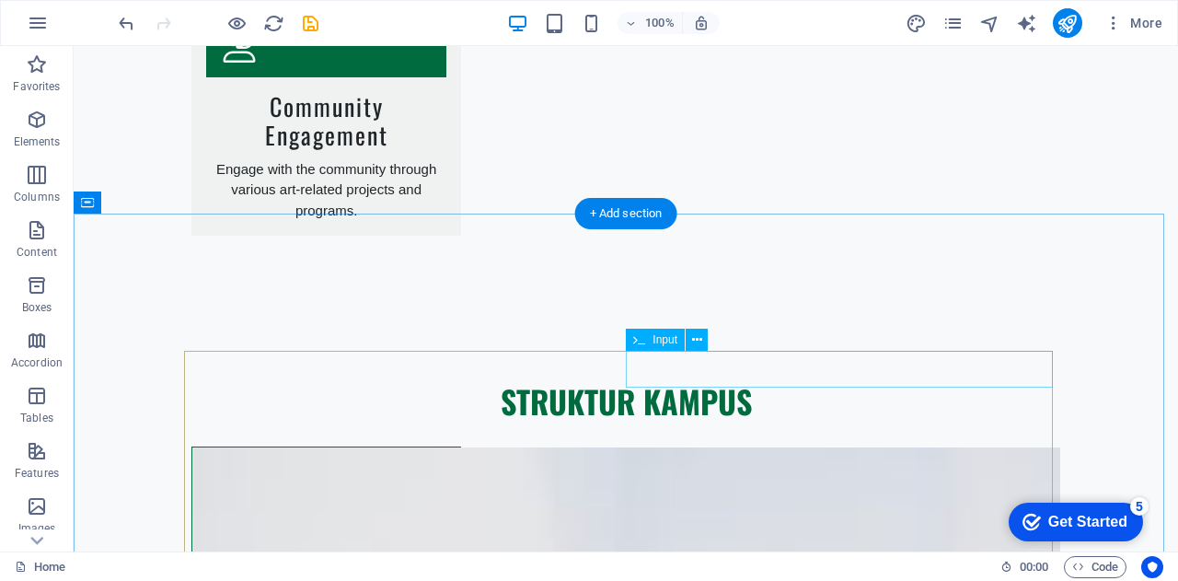
scroll to position [3087, 0]
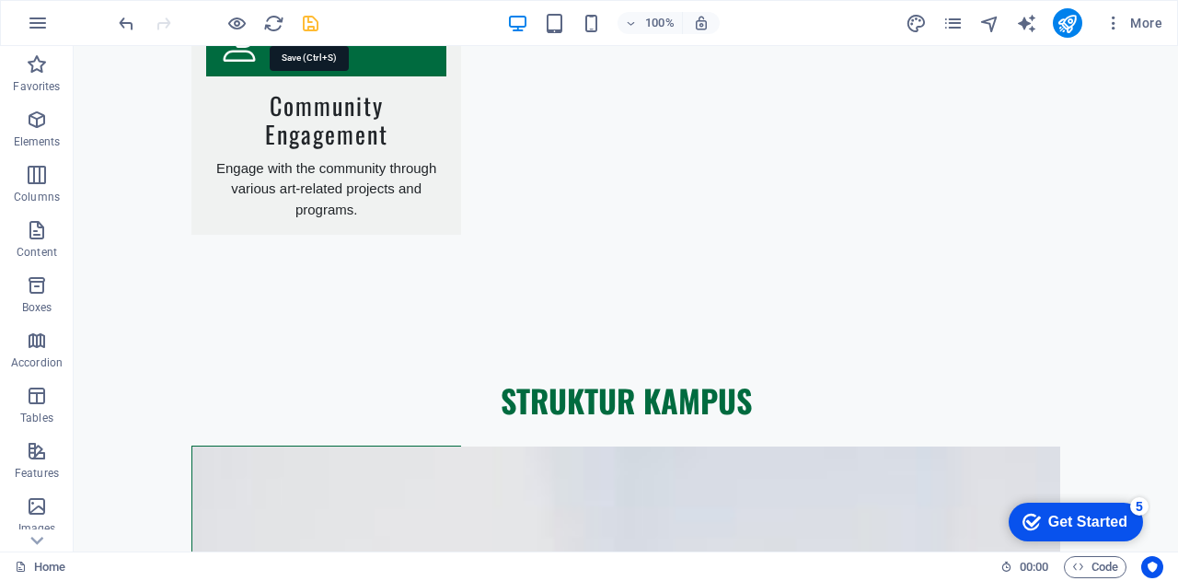
click at [314, 17] on icon "save" at bounding box center [310, 23] width 21 height 21
